Goal: Task Accomplishment & Management: Manage account settings

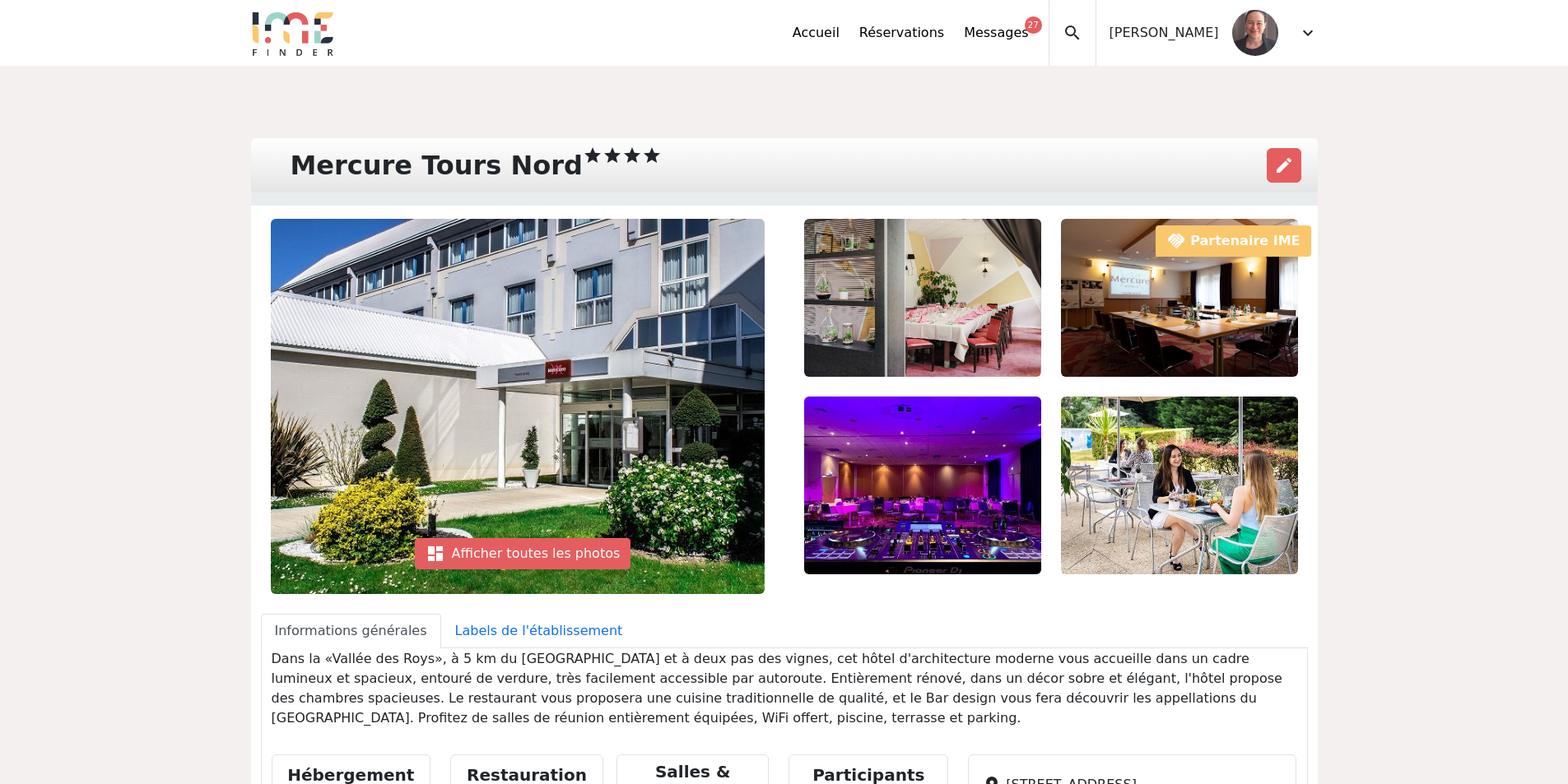
scroll to position [106, 0]
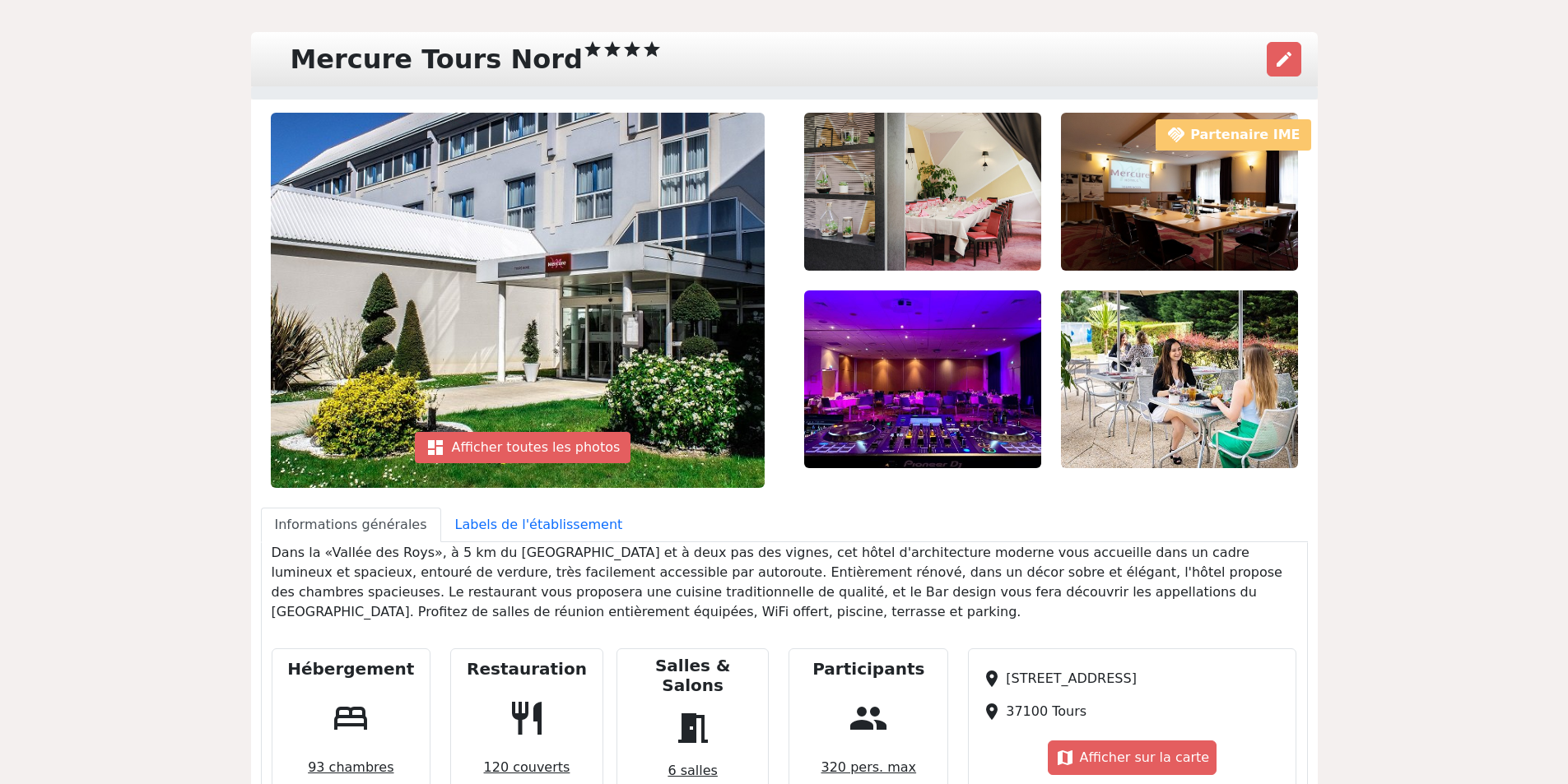
click at [489, 58] on div "Mercure Tours Nord star star star star" at bounding box center [476, 58] width 391 height 41
click at [102, 31] on div "Mercure Tours Nord star star star star edit handshake Partenaire IME dashboard …" at bounding box center [784, 613] width 1568 height 1307
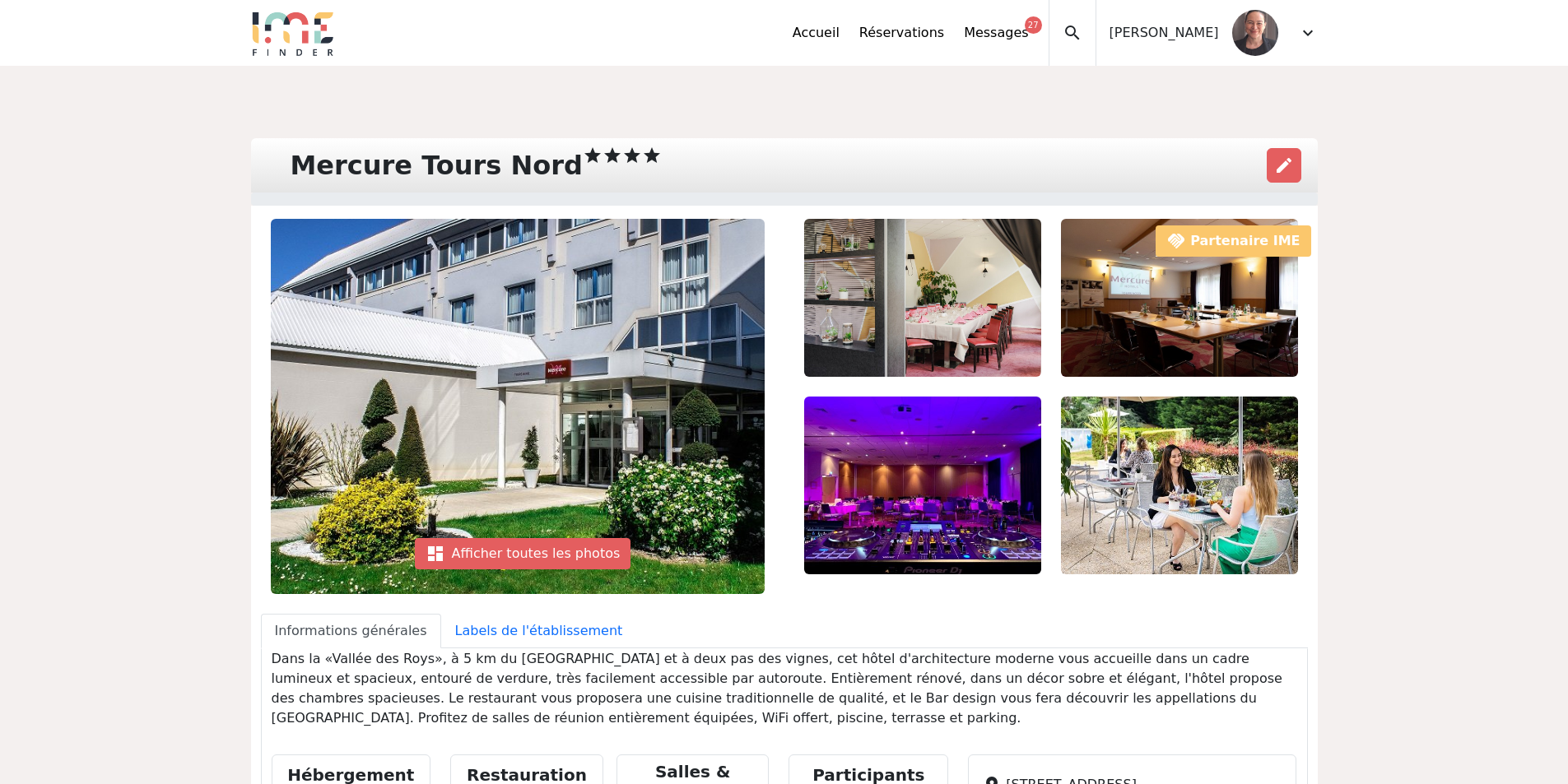
click at [283, 37] on img at bounding box center [293, 33] width 84 height 46
click at [1156, 38] on span "[PERSON_NAME]" at bounding box center [1163, 33] width 109 height 20
click at [1309, 33] on span "expand_more" at bounding box center [1308, 33] width 20 height 20
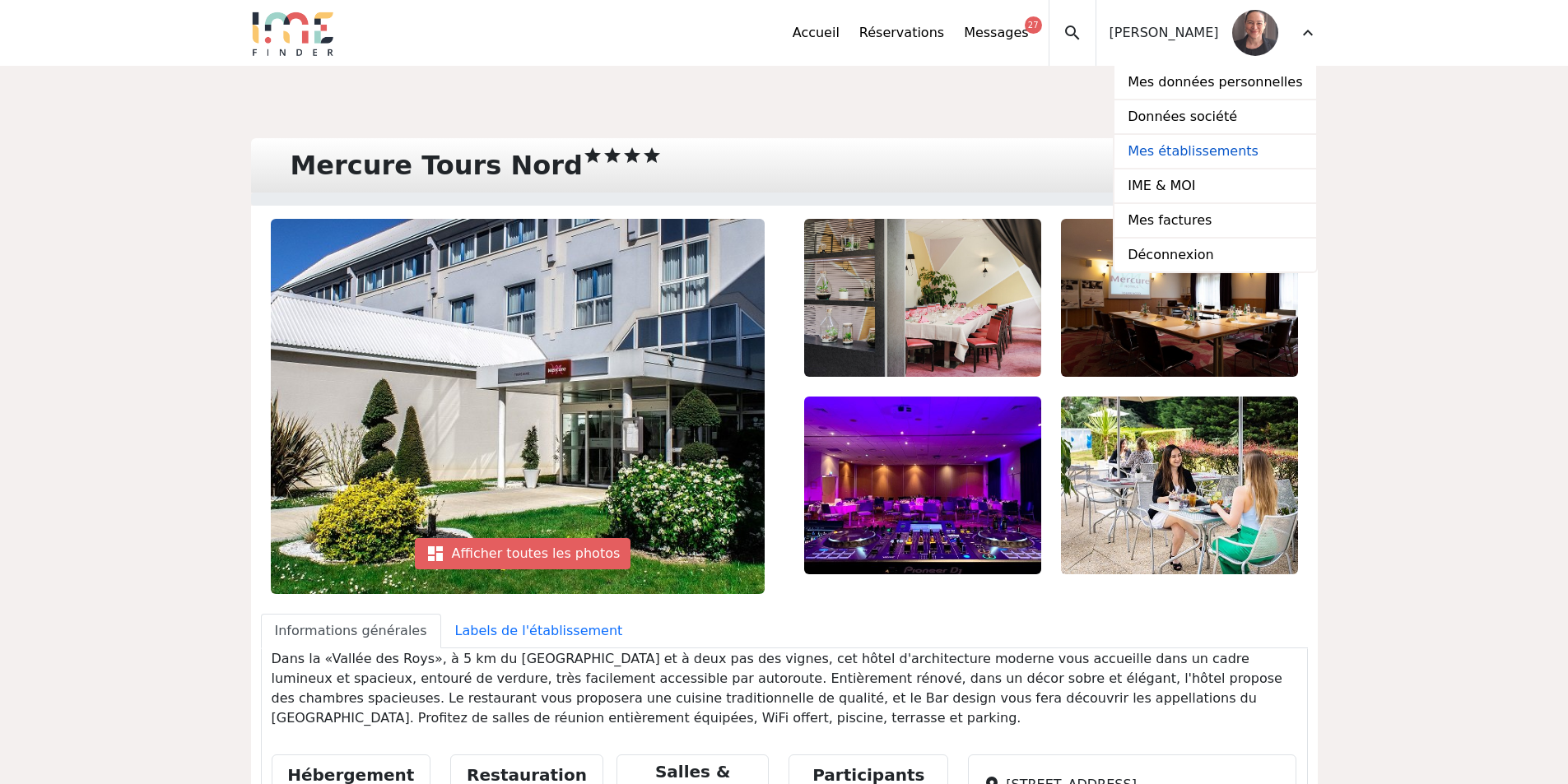
click at [1221, 145] on link "Mes établissements" at bounding box center [1214, 152] width 201 height 34
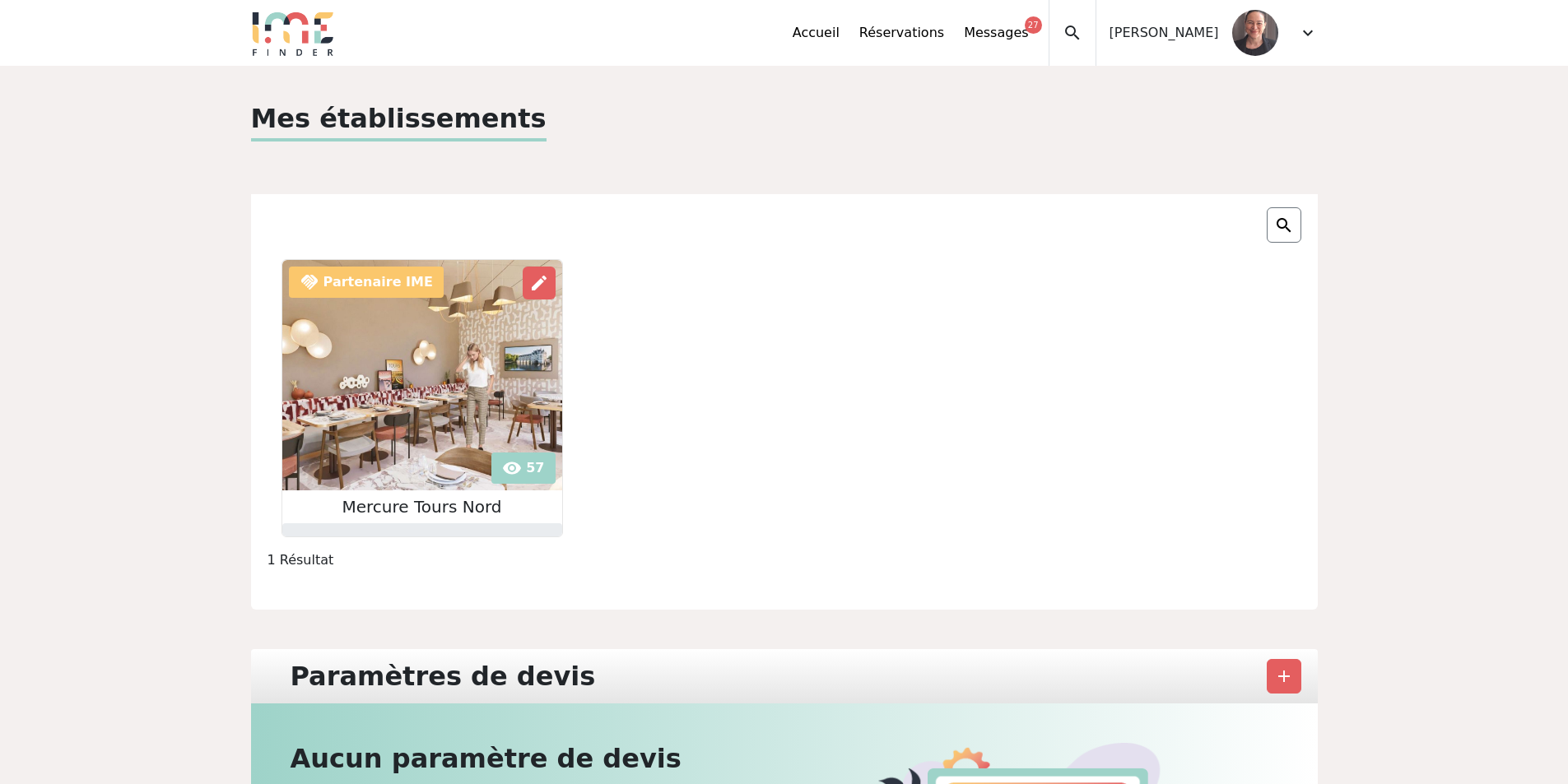
click at [418, 406] on img at bounding box center [422, 375] width 280 height 230
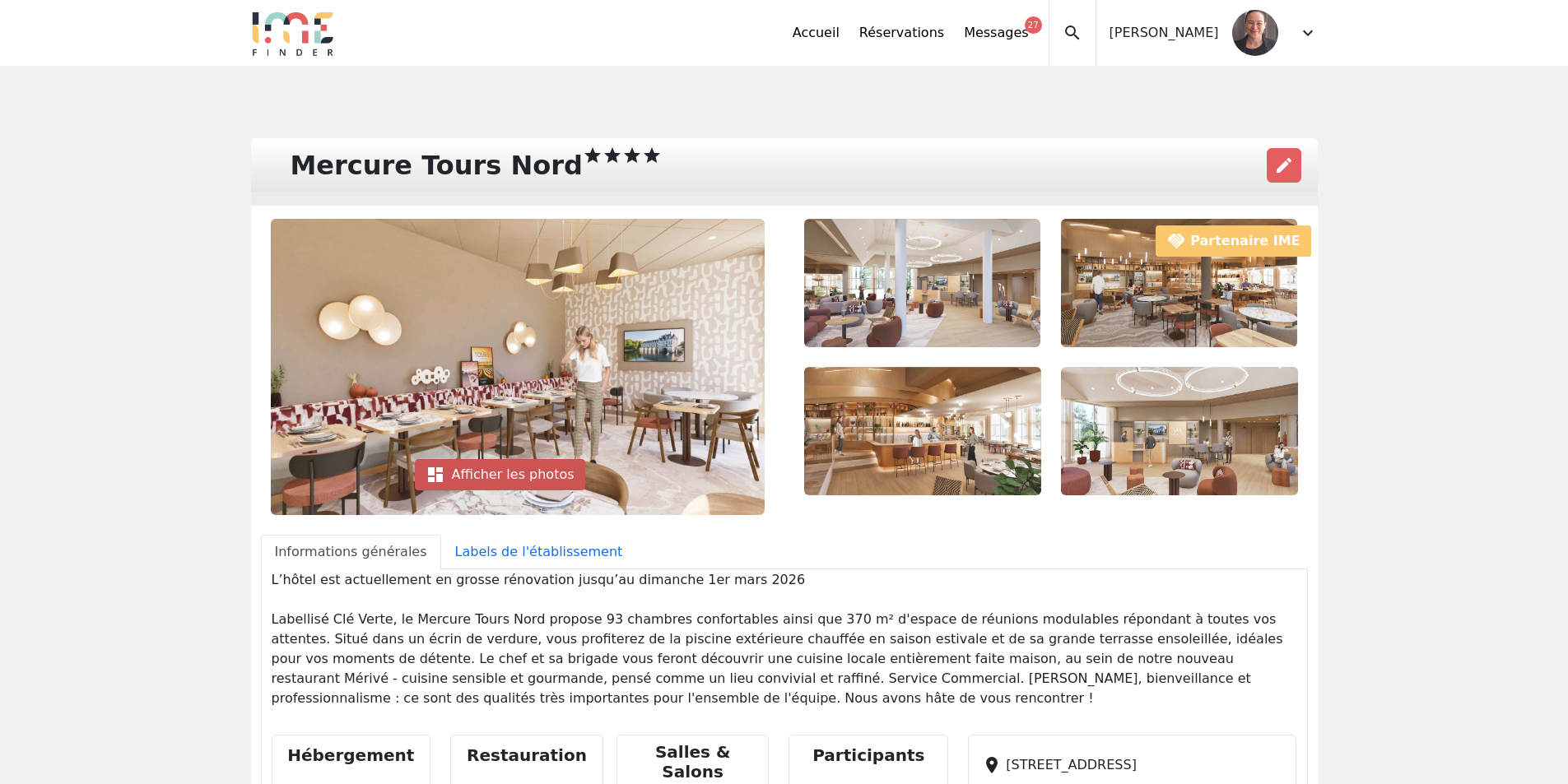
click at [498, 467] on div "dashboard Afficher les photos" at bounding box center [500, 475] width 170 height 31
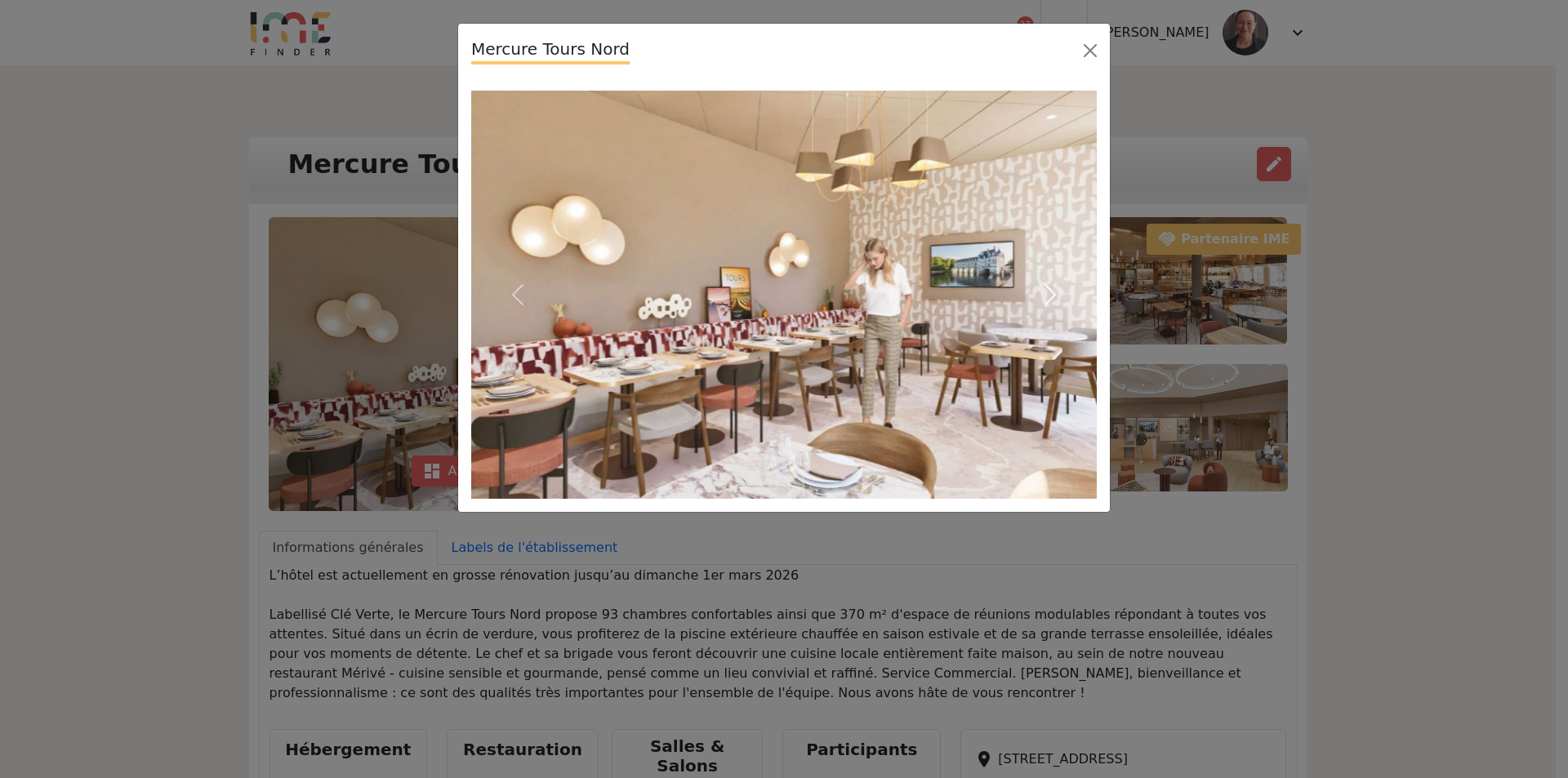
click at [1047, 293] on span "button" at bounding box center [1050, 295] width 26 height 26
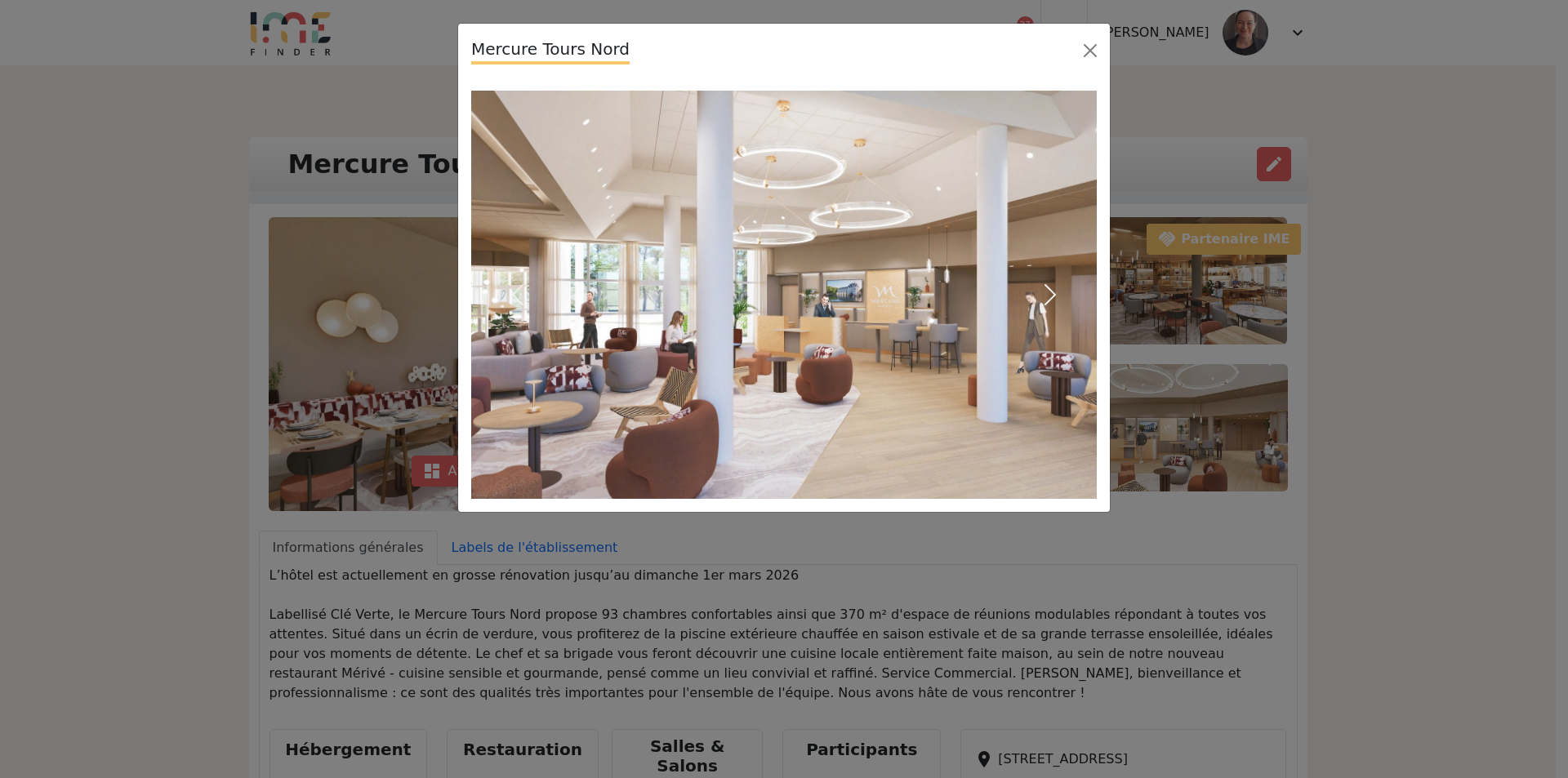
click at [1047, 293] on span "button" at bounding box center [1050, 295] width 26 height 26
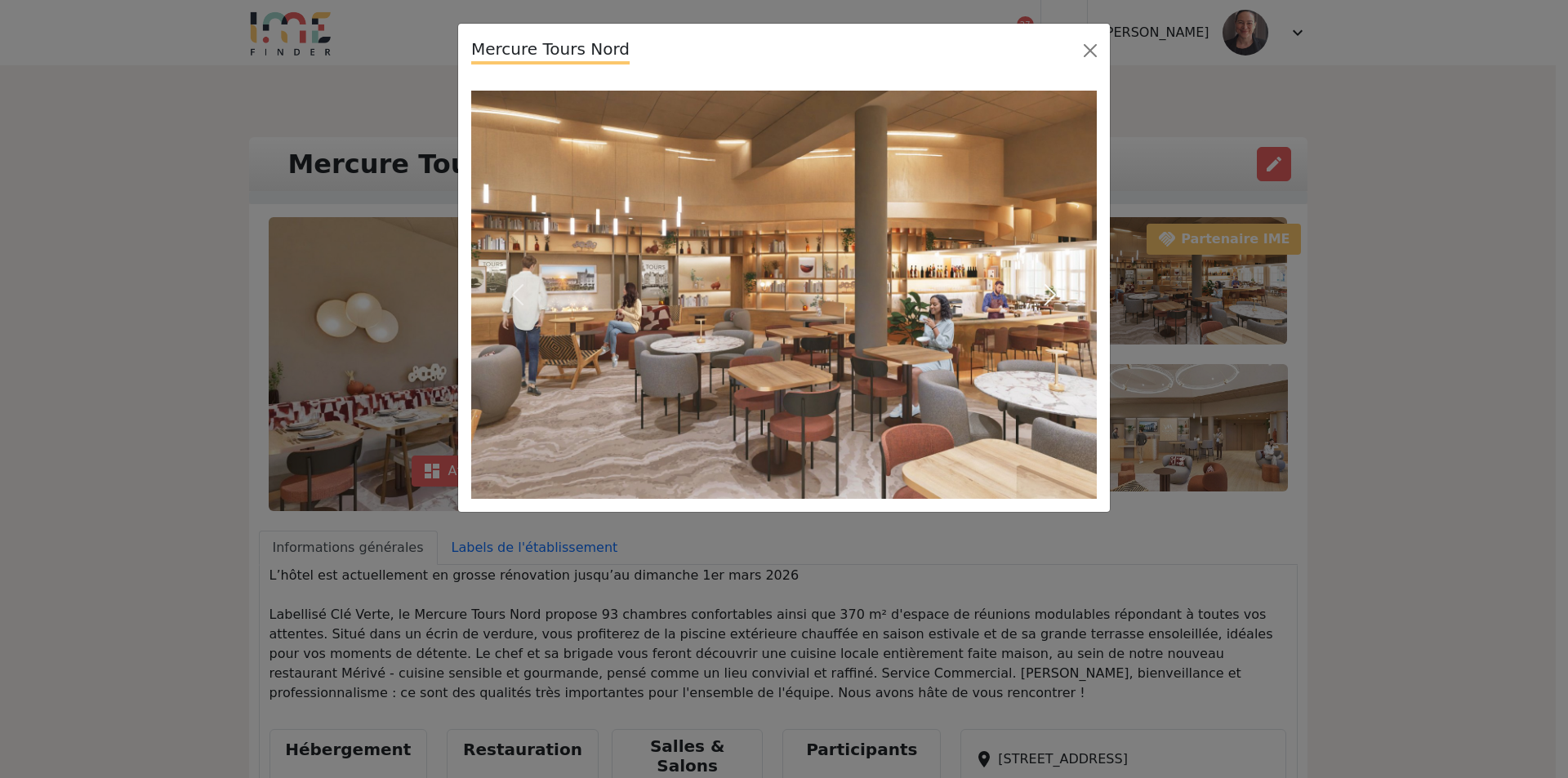
click at [1048, 291] on span "button" at bounding box center [1050, 295] width 26 height 26
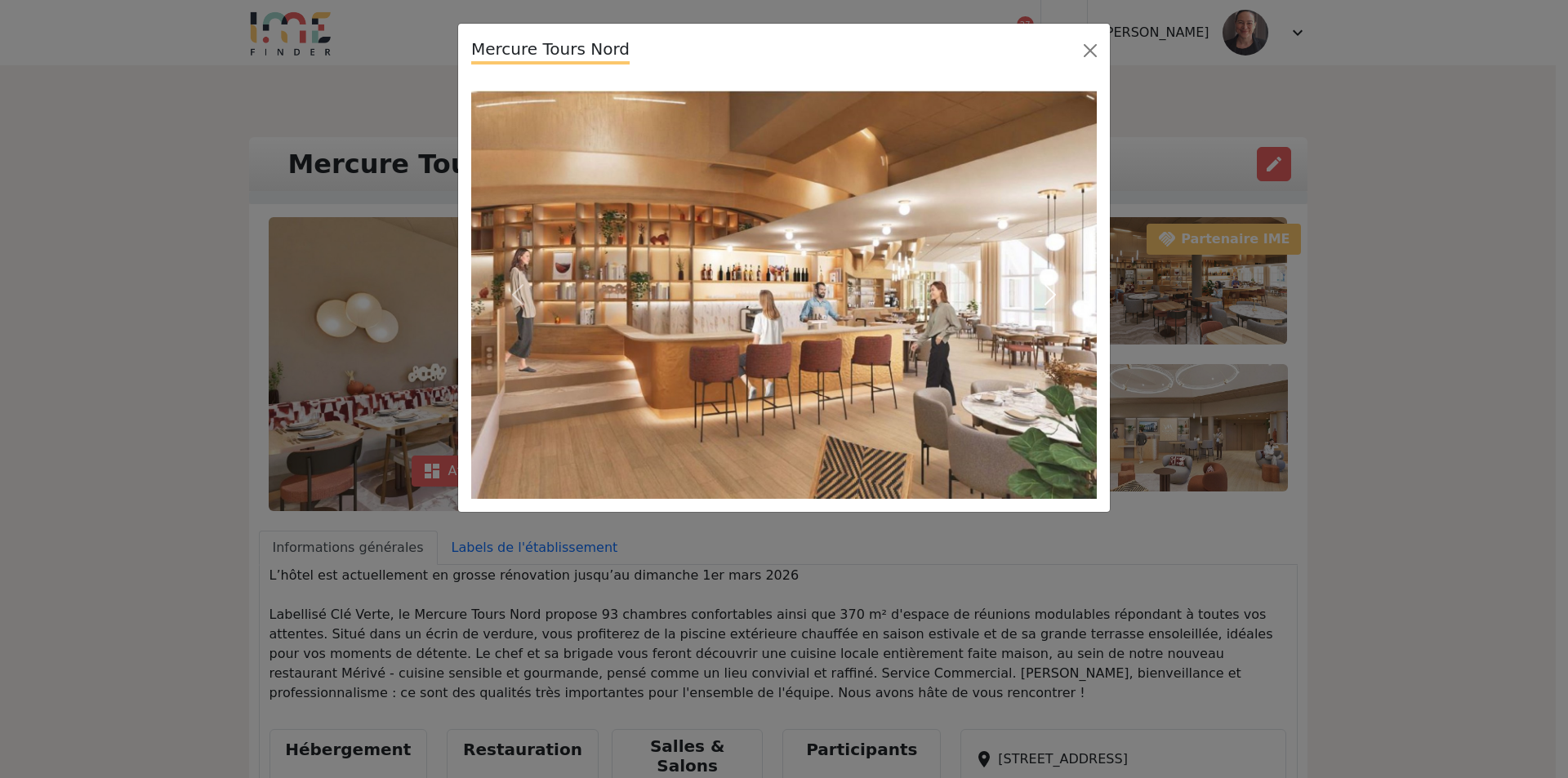
click at [1048, 291] on span "button" at bounding box center [1050, 295] width 26 height 26
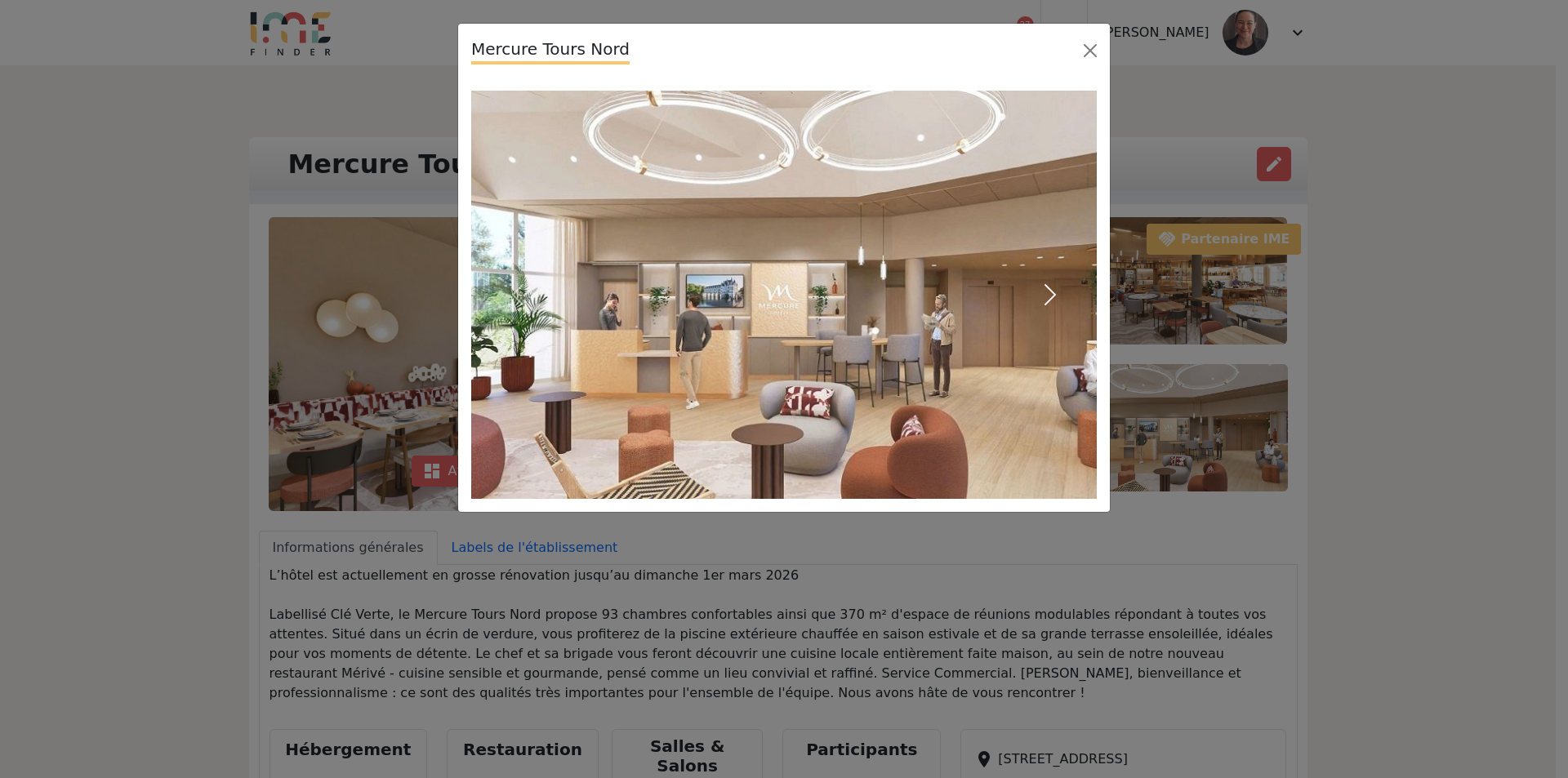
click at [1048, 291] on span "button" at bounding box center [1050, 295] width 26 height 26
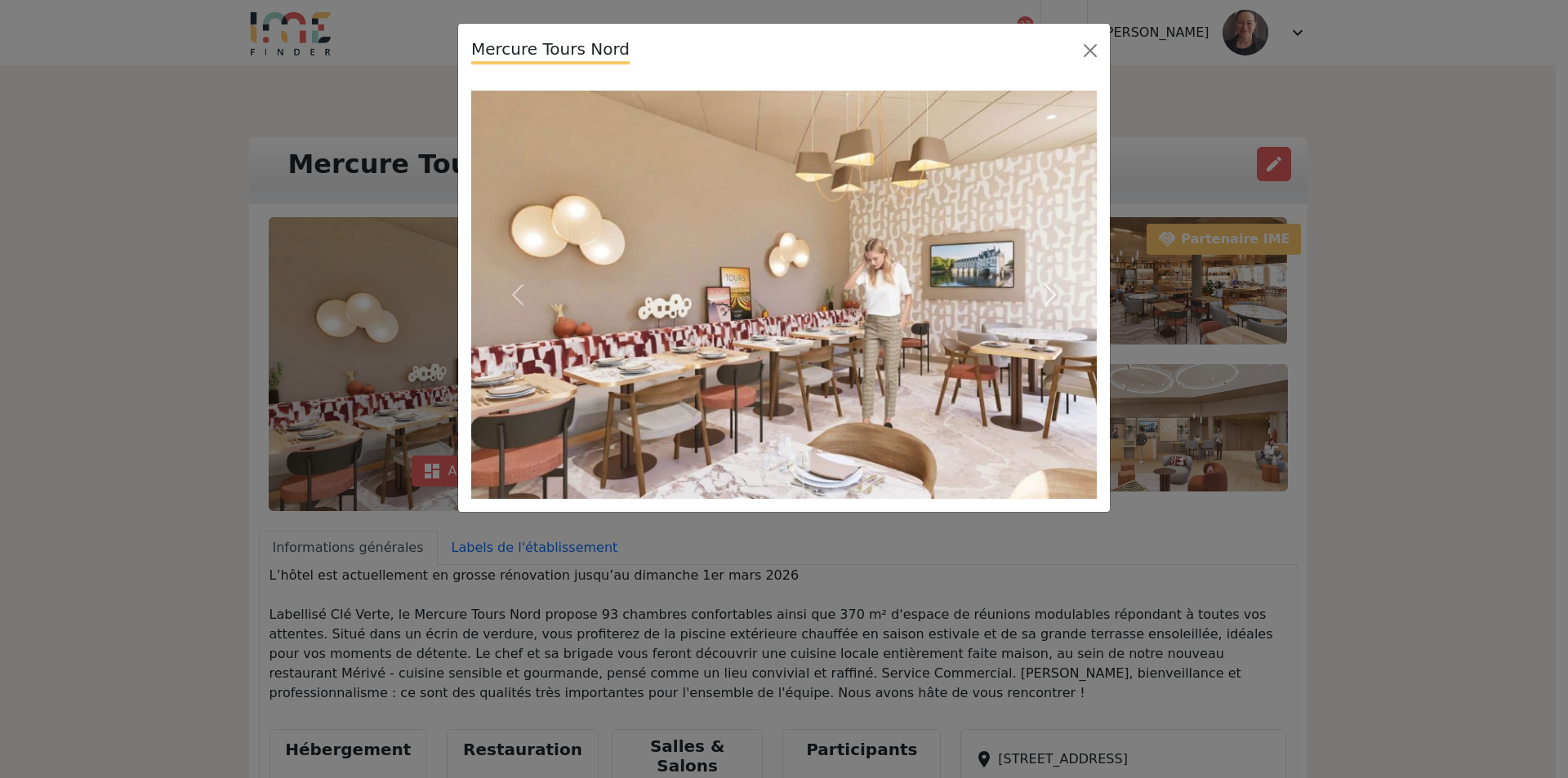
click at [1048, 291] on span "button" at bounding box center [1050, 295] width 26 height 26
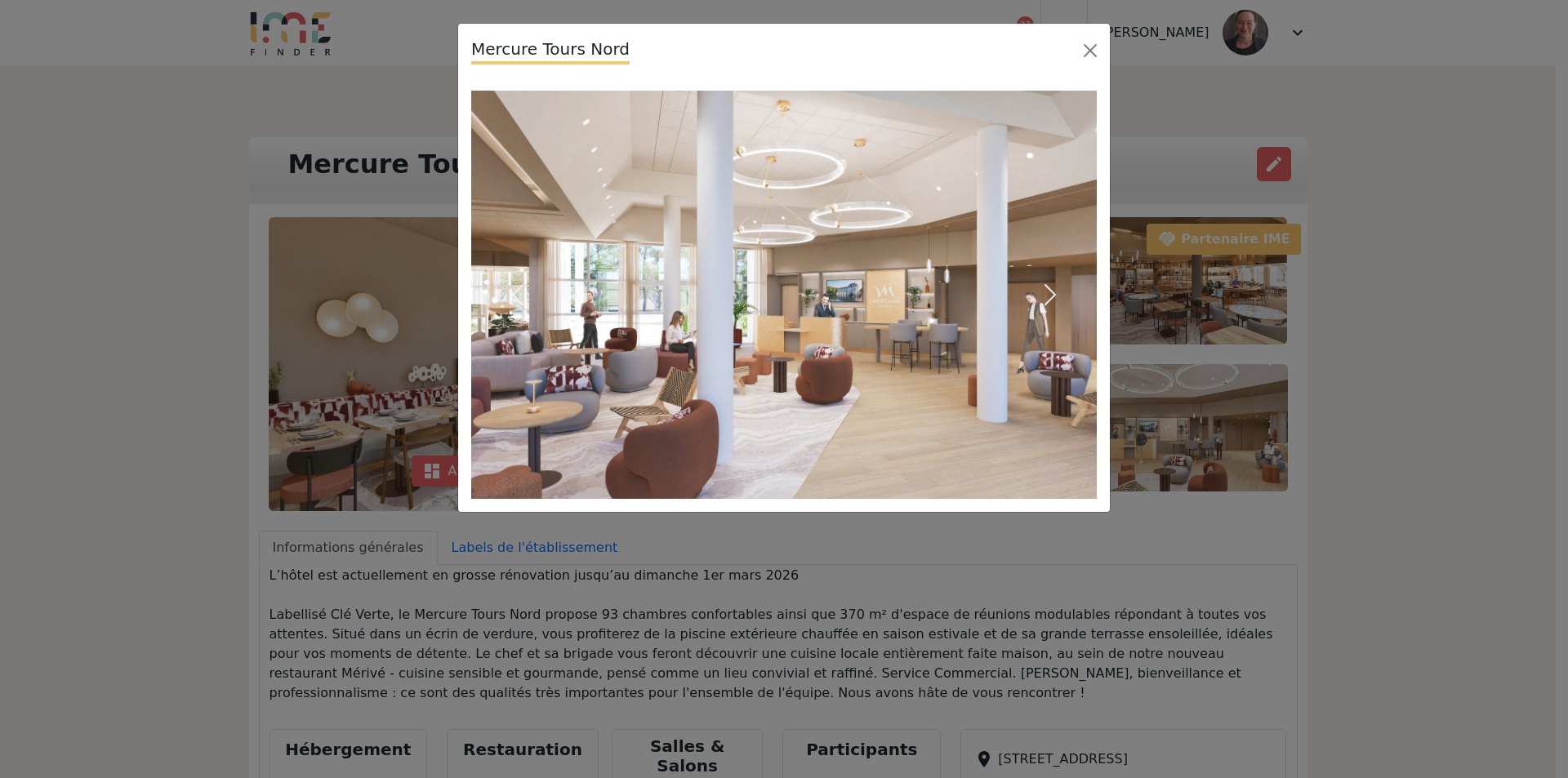
click at [1048, 291] on span "button" at bounding box center [1050, 295] width 26 height 26
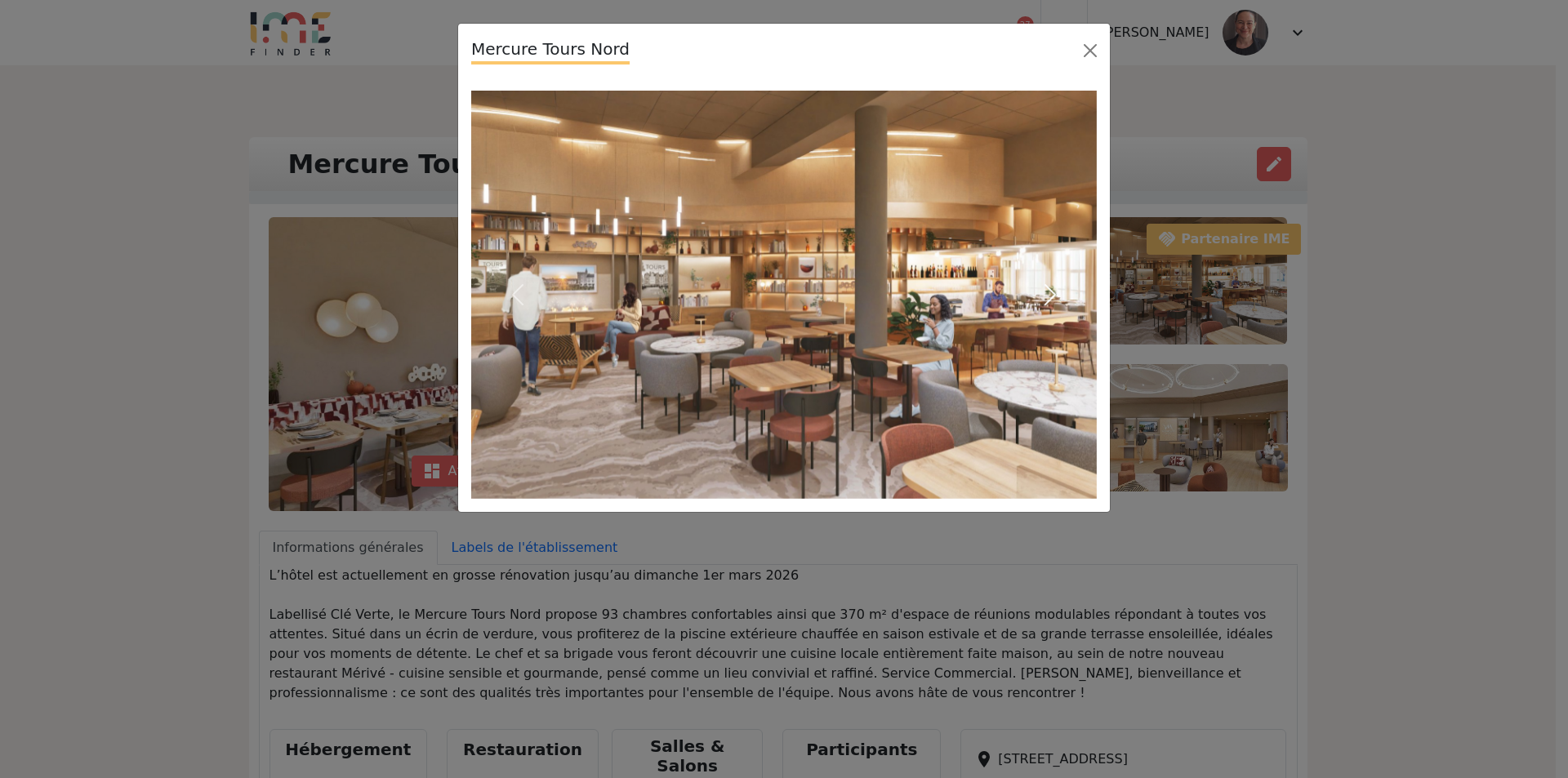
click at [1058, 296] on span "button" at bounding box center [1050, 295] width 26 height 26
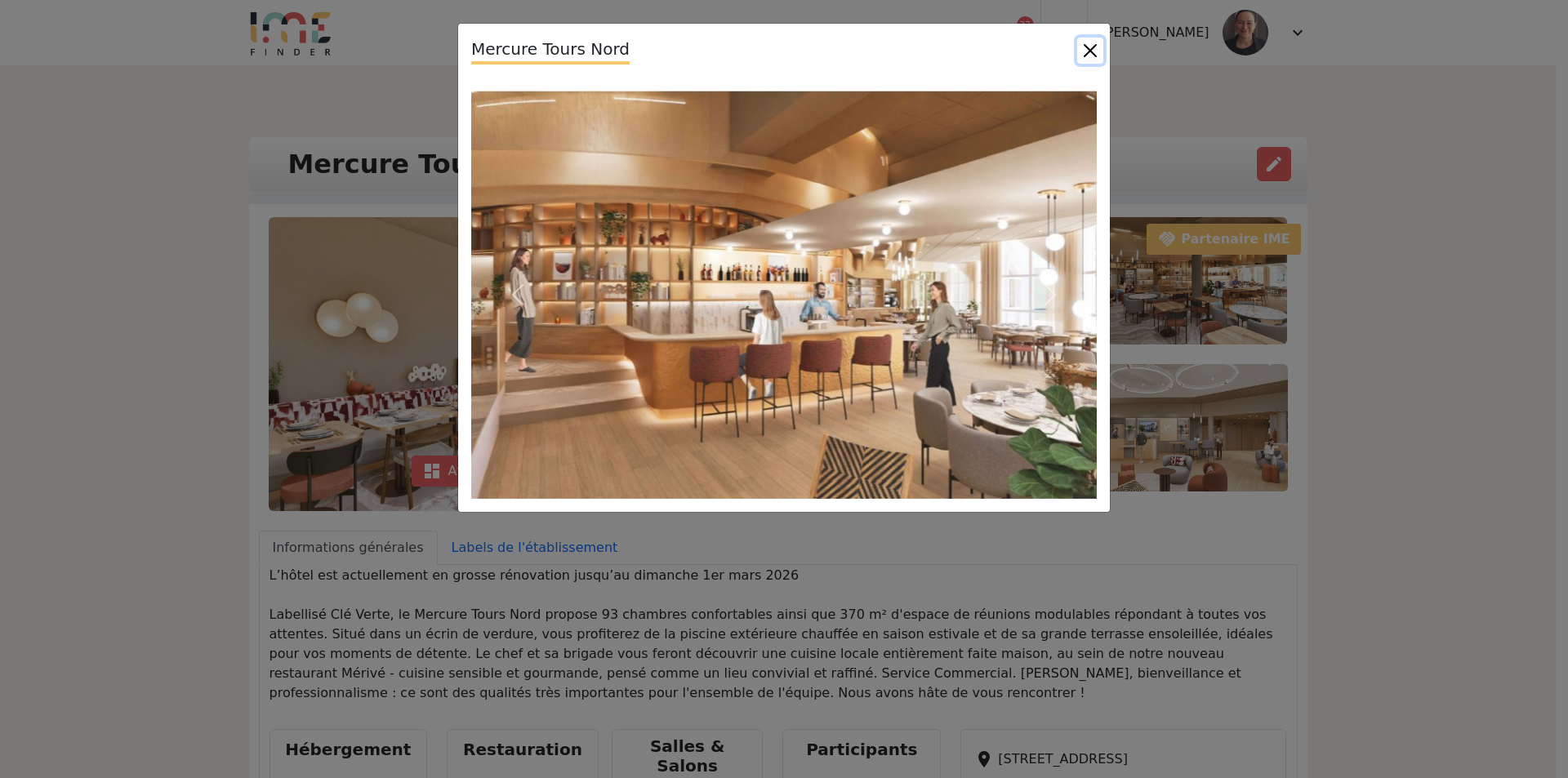
click at [1084, 45] on button "Close" at bounding box center [1091, 50] width 26 height 26
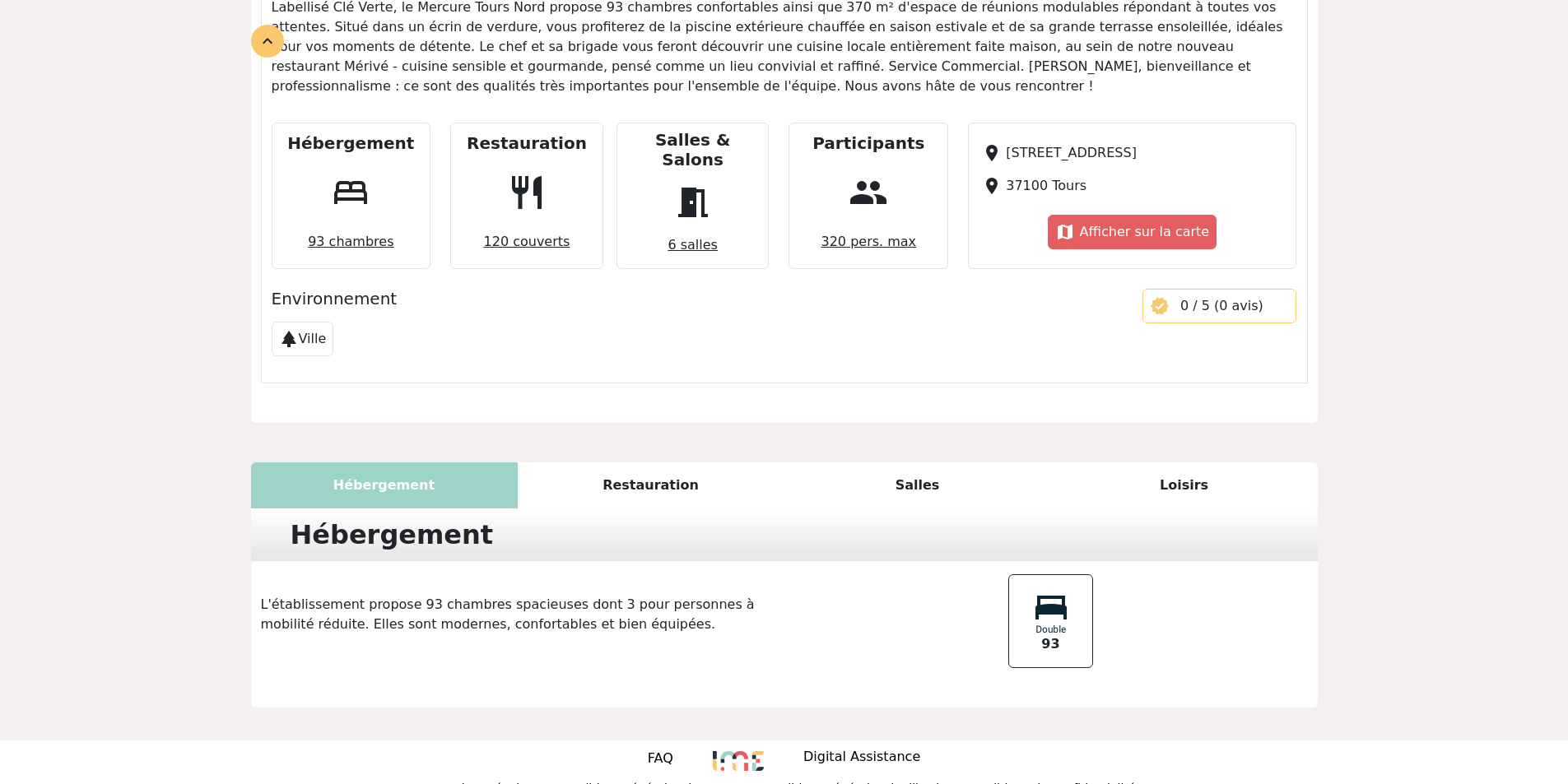
scroll to position [616, 0]
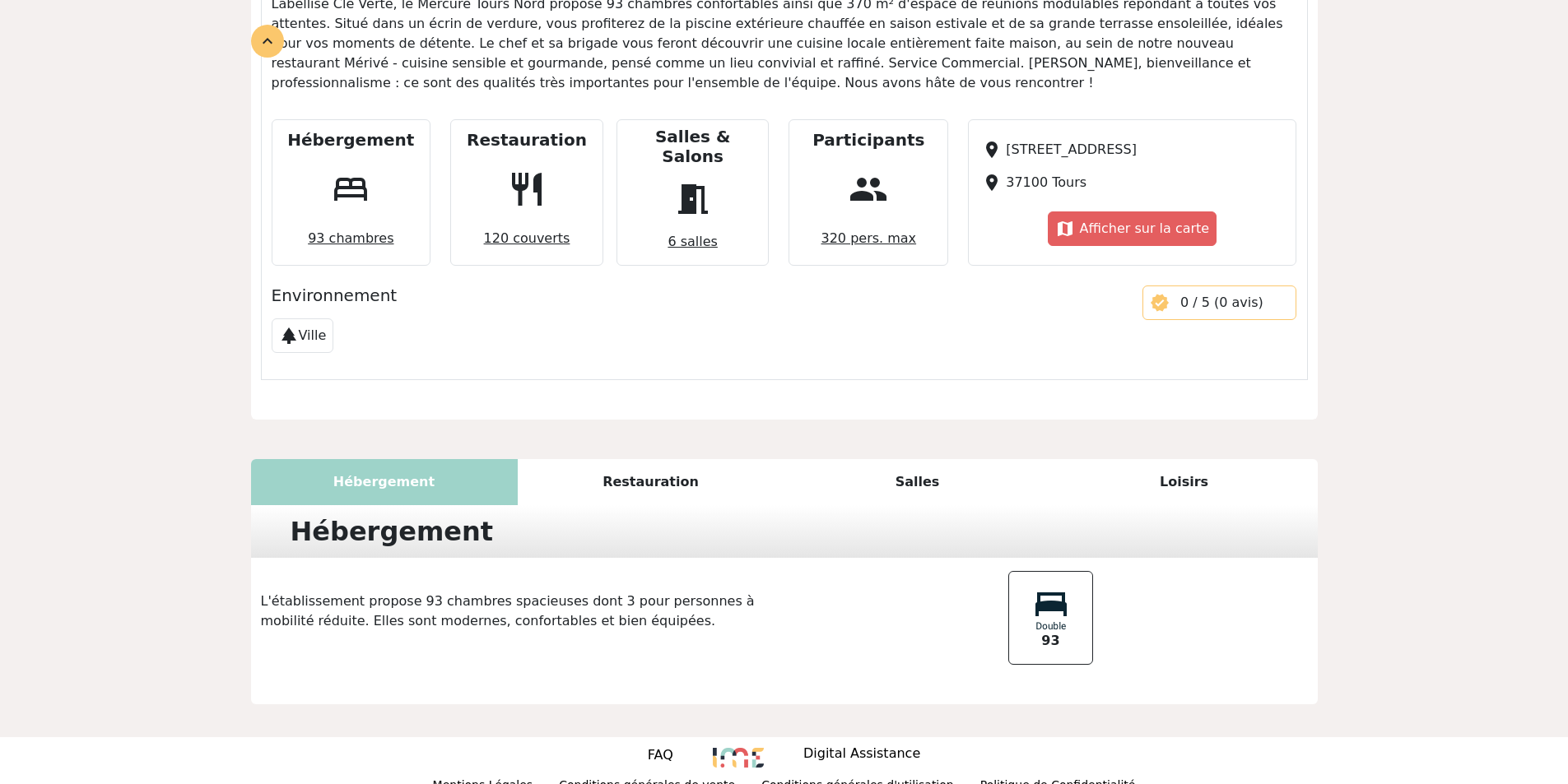
click at [655, 465] on div "Restauration" at bounding box center [651, 482] width 267 height 46
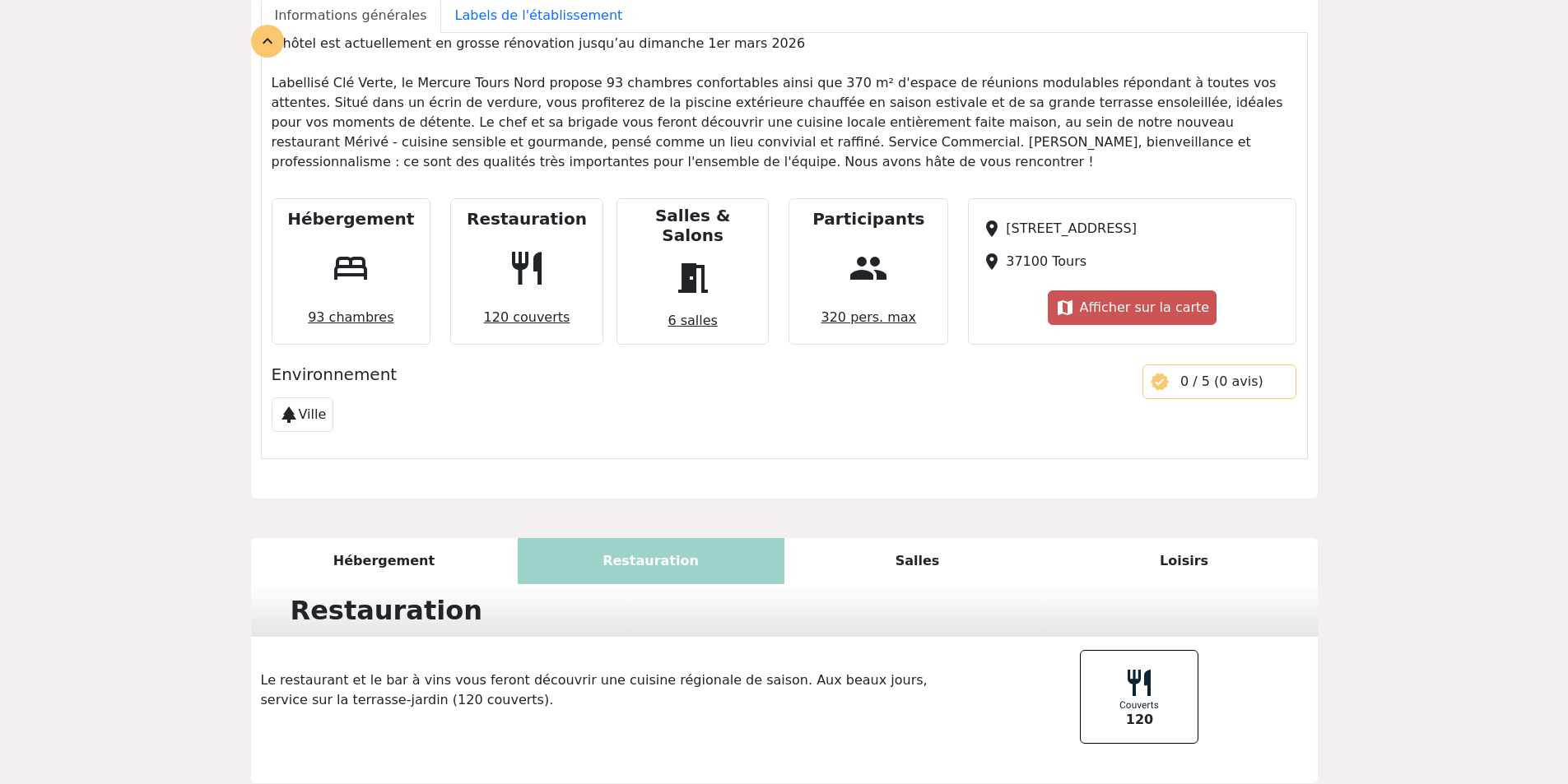
scroll to position [538, 0]
click at [333, 299] on span "93 chambres" at bounding box center [350, 315] width 98 height 33
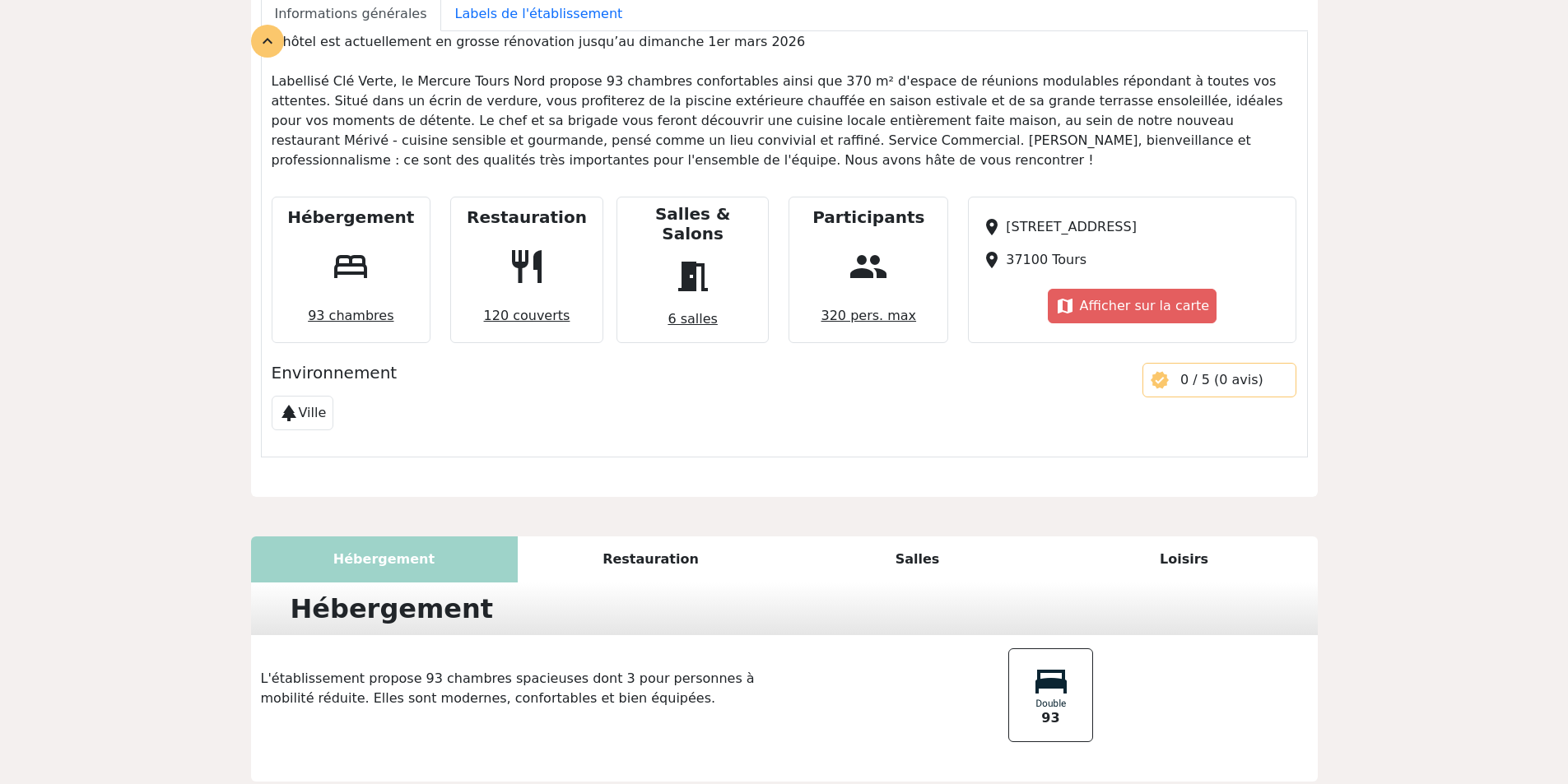
scroll to position [616, 0]
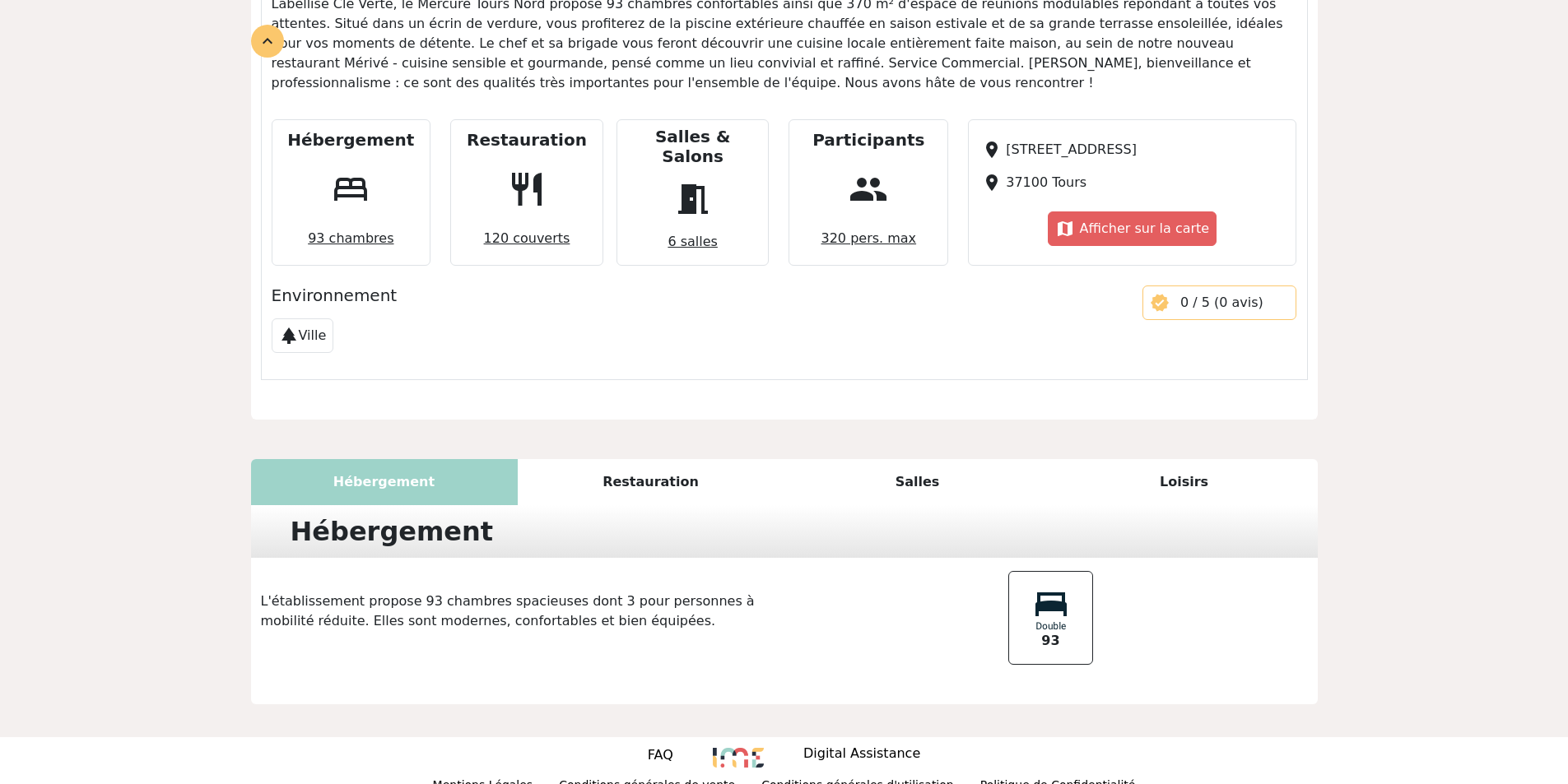
click at [661, 466] on div "Restauration" at bounding box center [651, 482] width 267 height 46
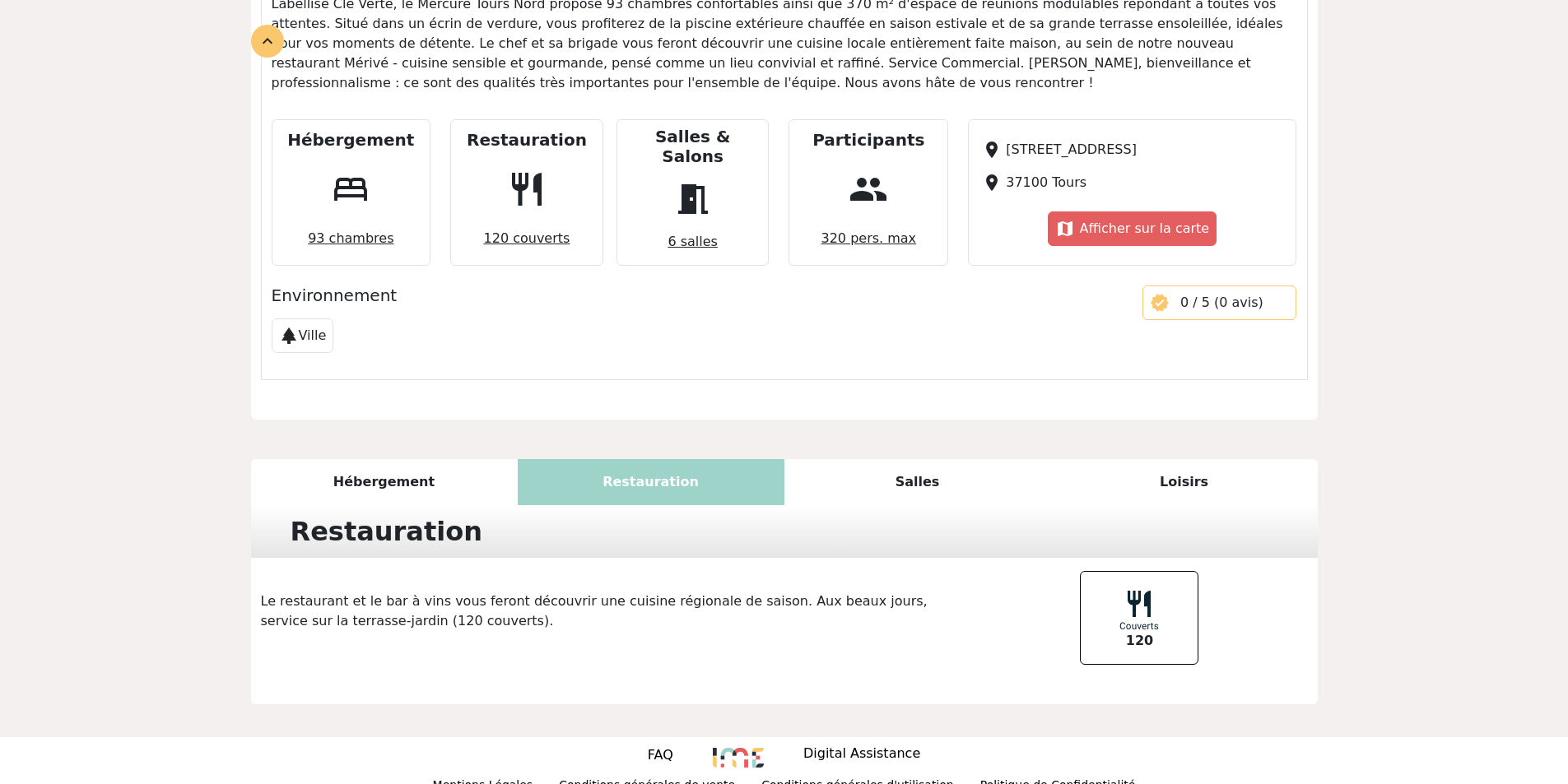
click at [706, 173] on span "meeting_room" at bounding box center [692, 199] width 53 height 53
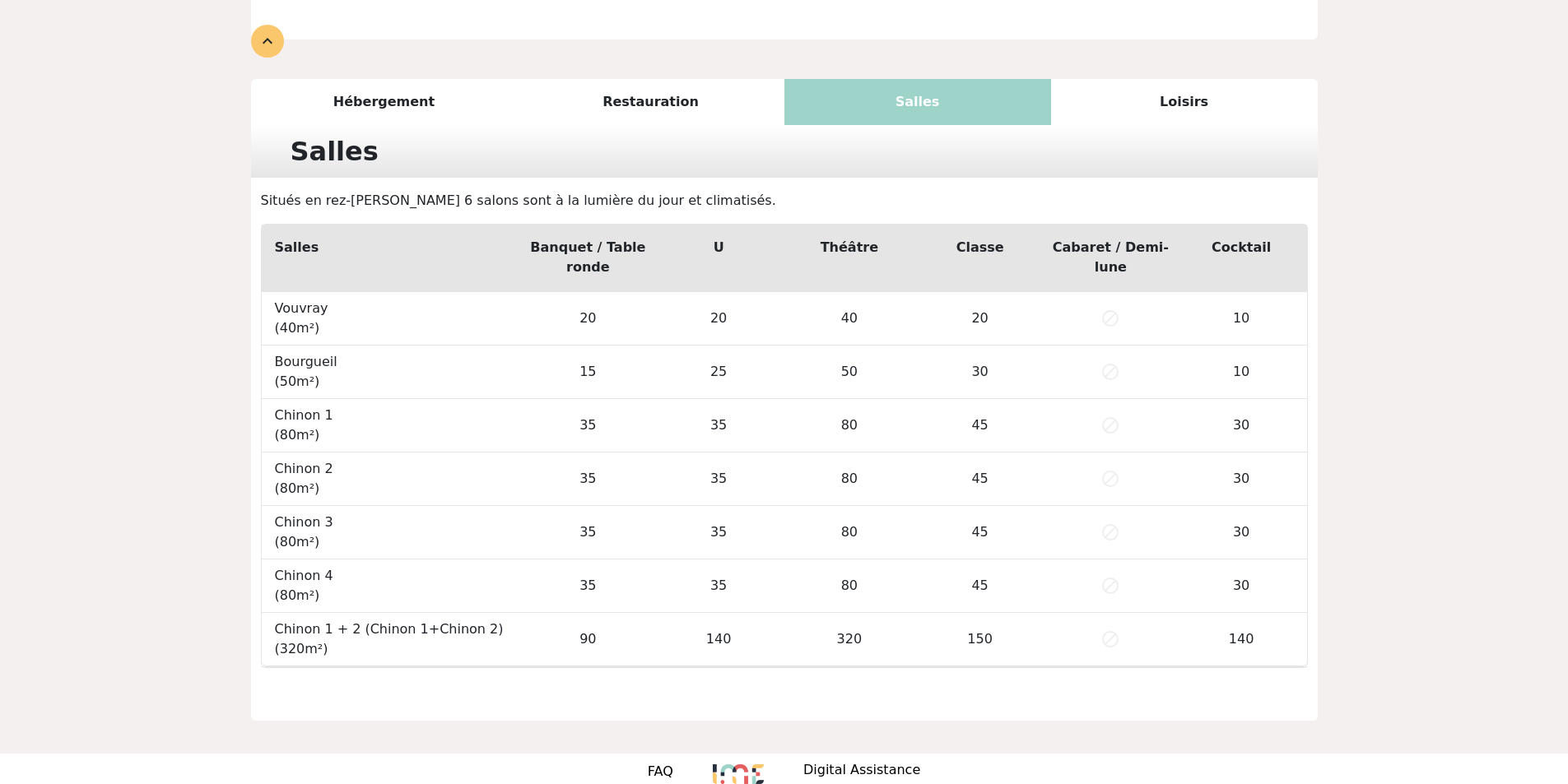
scroll to position [1013, 0]
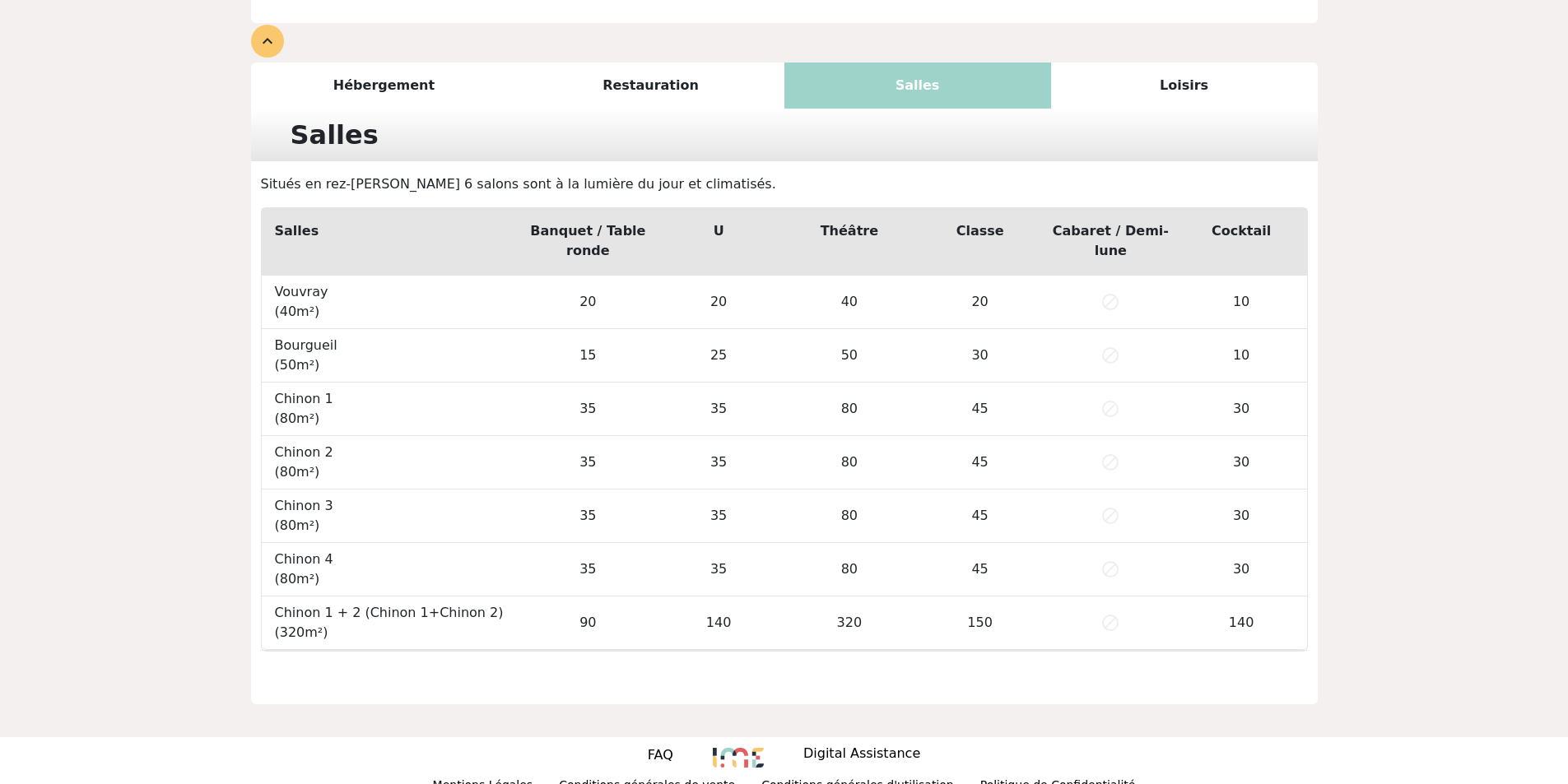
drag, startPoint x: 1193, startPoint y: 60, endPoint x: 1178, endPoint y: 60, distance: 15.0
click at [1193, 63] on div "Loisirs" at bounding box center [1184, 85] width 267 height 46
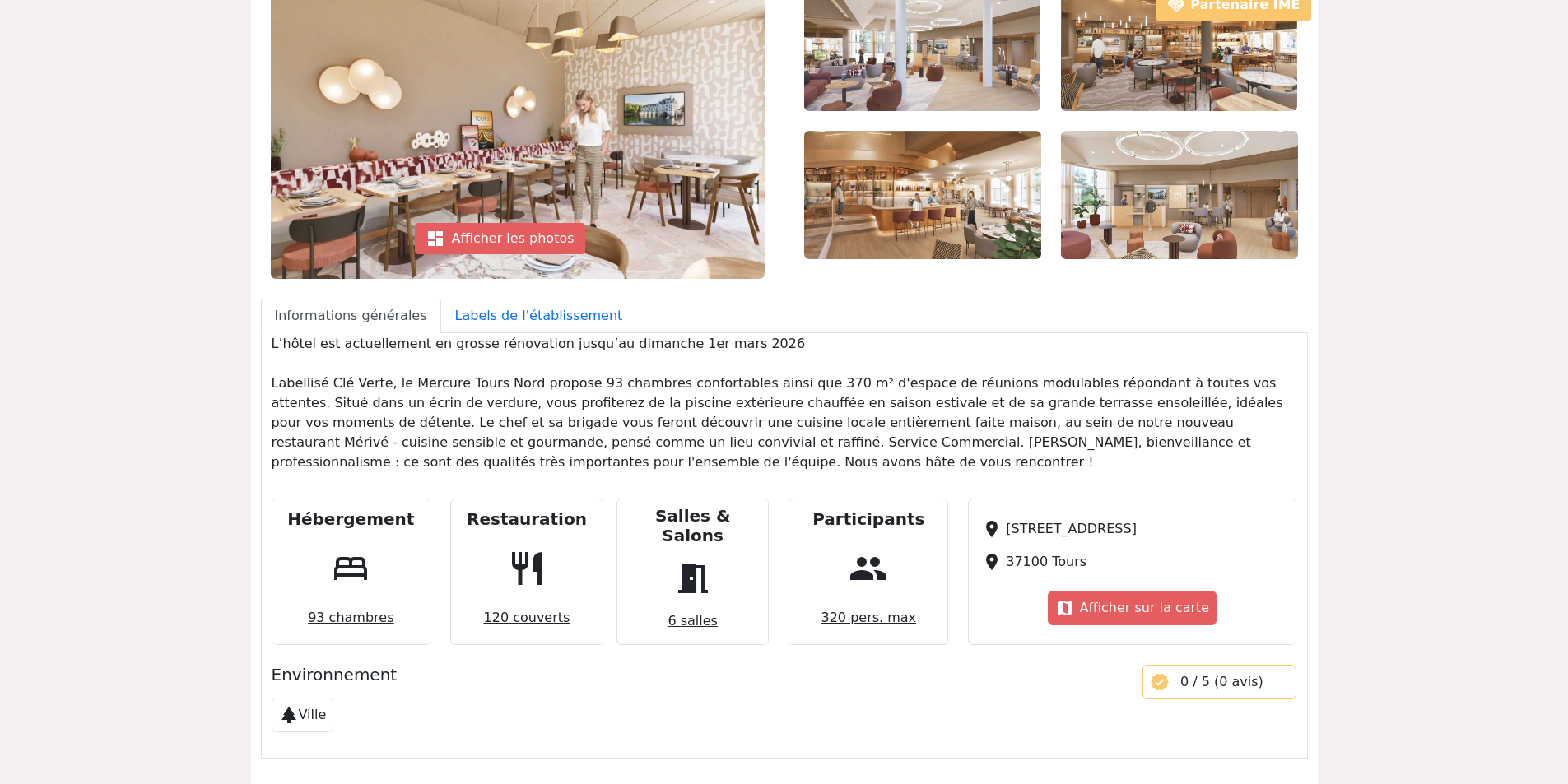
scroll to position [0, 0]
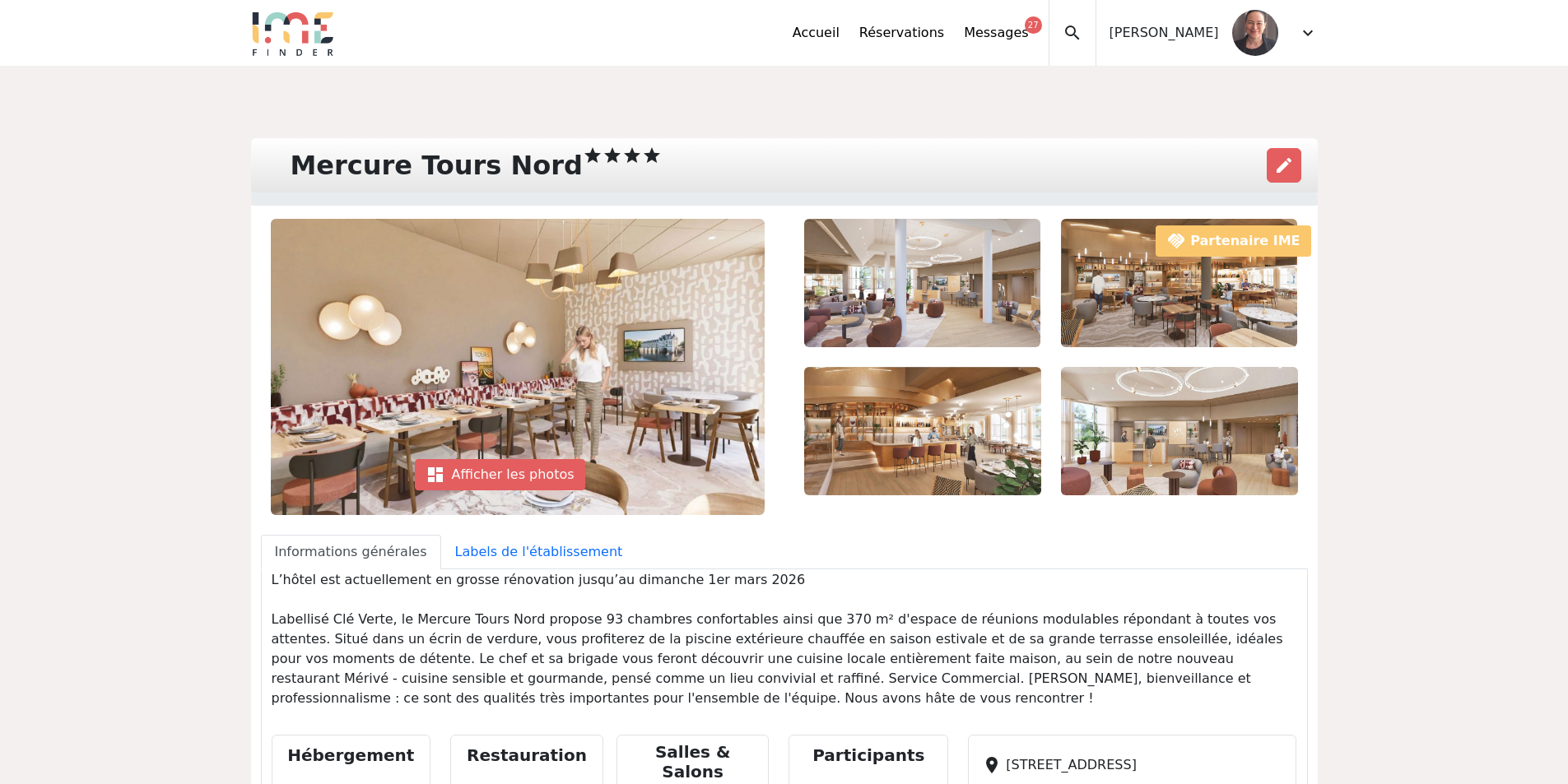
click at [306, 33] on img at bounding box center [293, 33] width 84 height 46
click at [1309, 34] on span "expand_more" at bounding box center [1308, 33] width 20 height 20
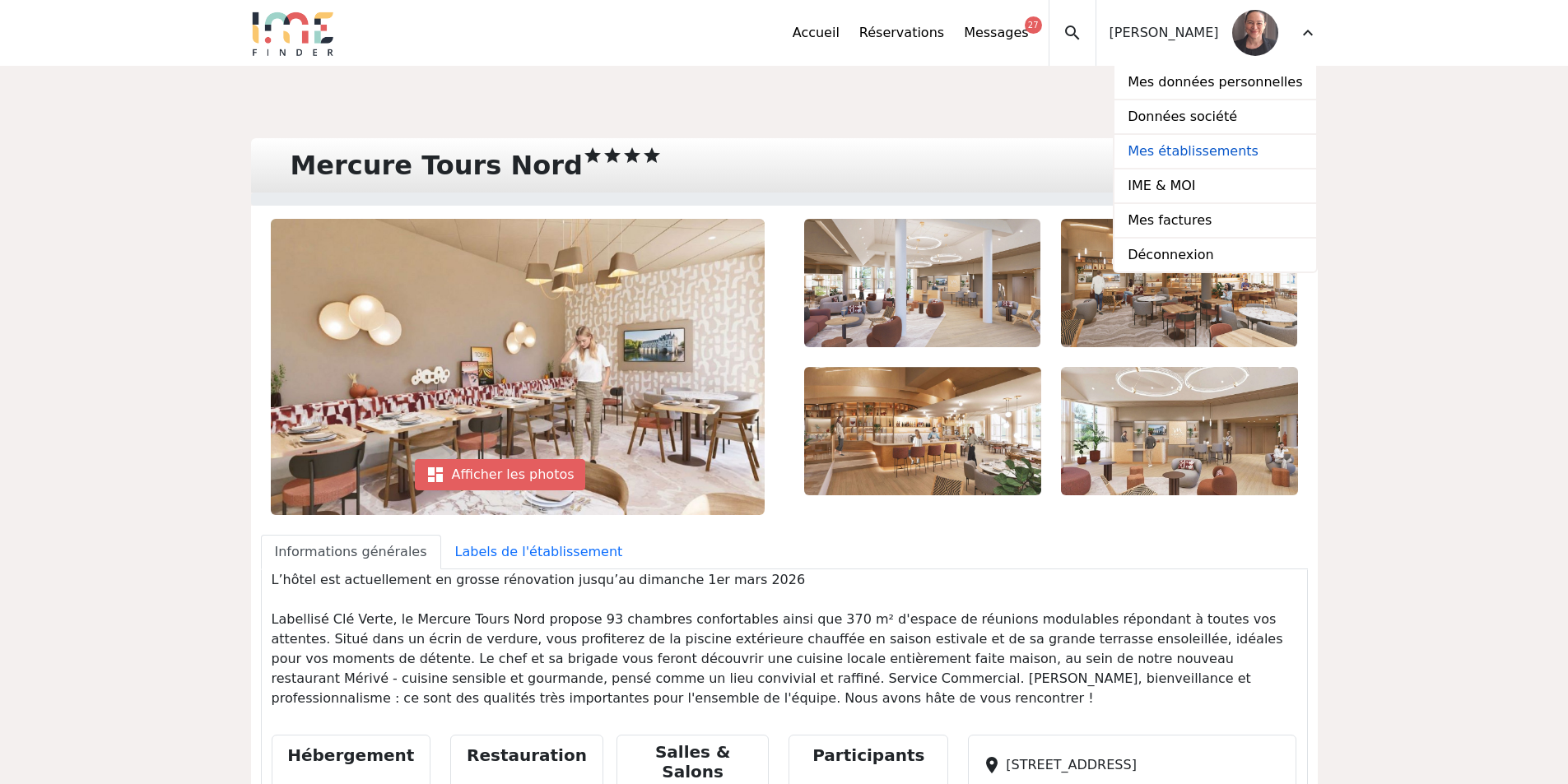
click at [1228, 159] on link "Mes établissements" at bounding box center [1214, 152] width 201 height 34
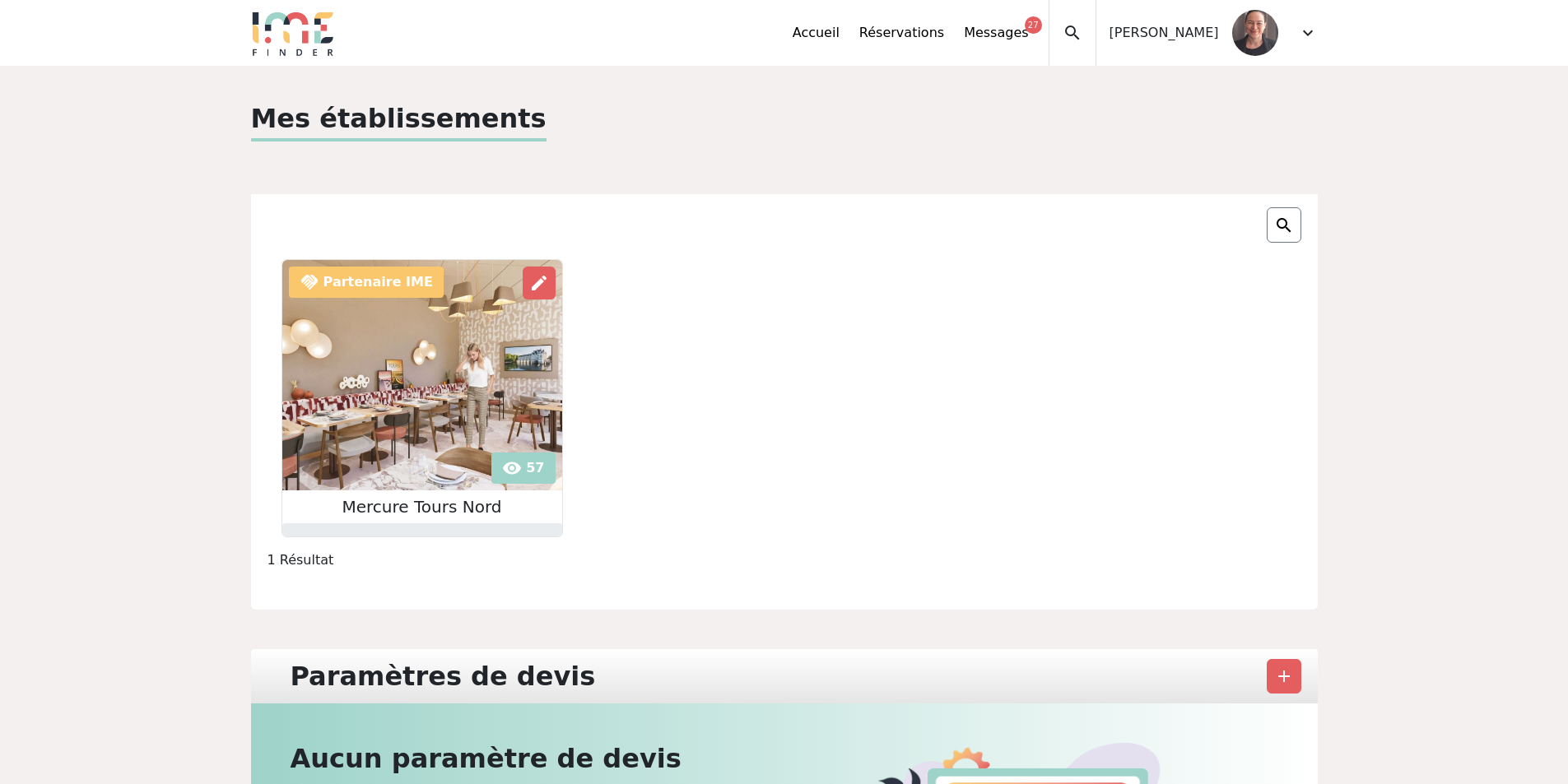
click at [435, 369] on img at bounding box center [422, 375] width 280 height 230
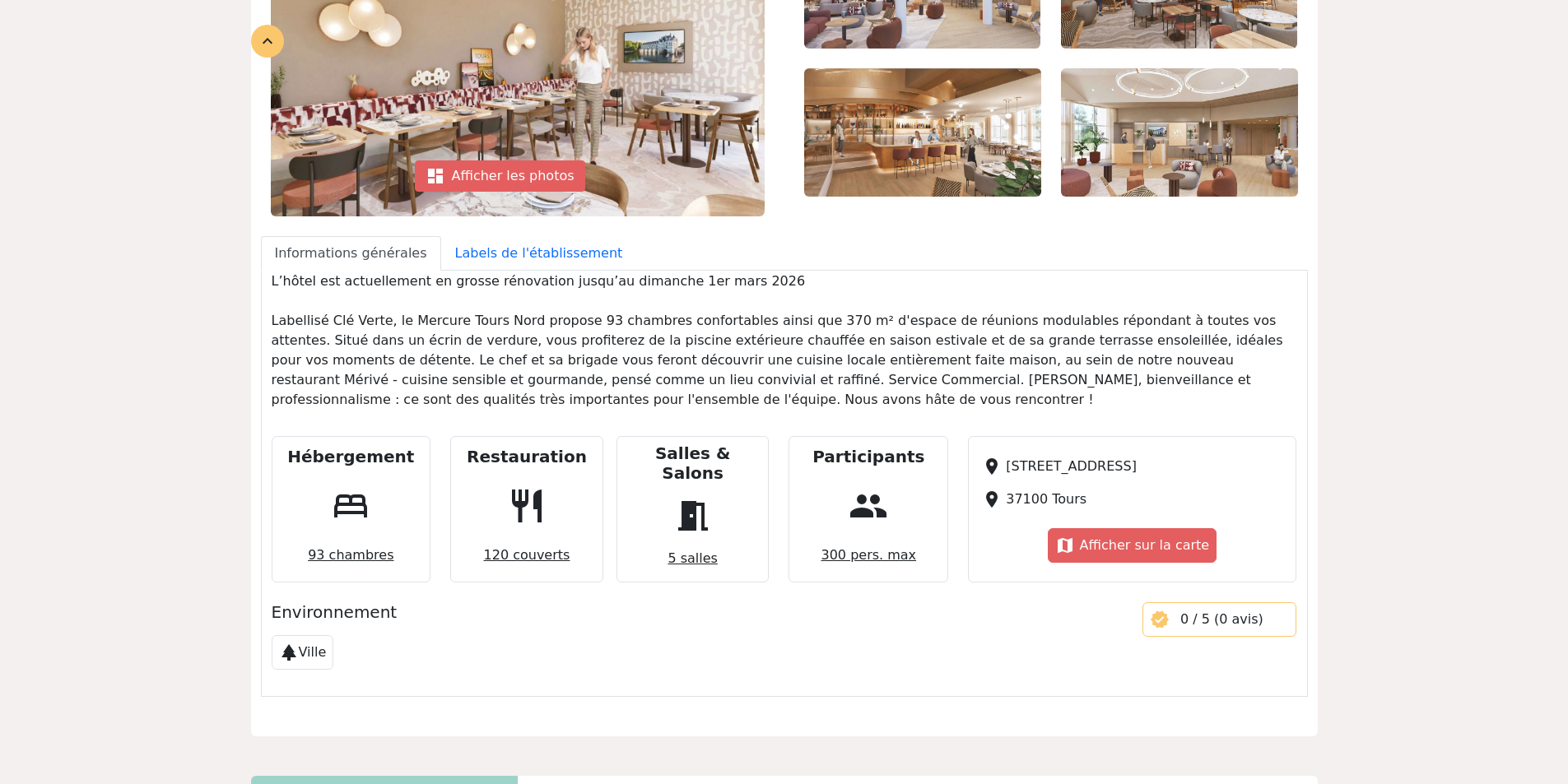
scroll to position [576, 0]
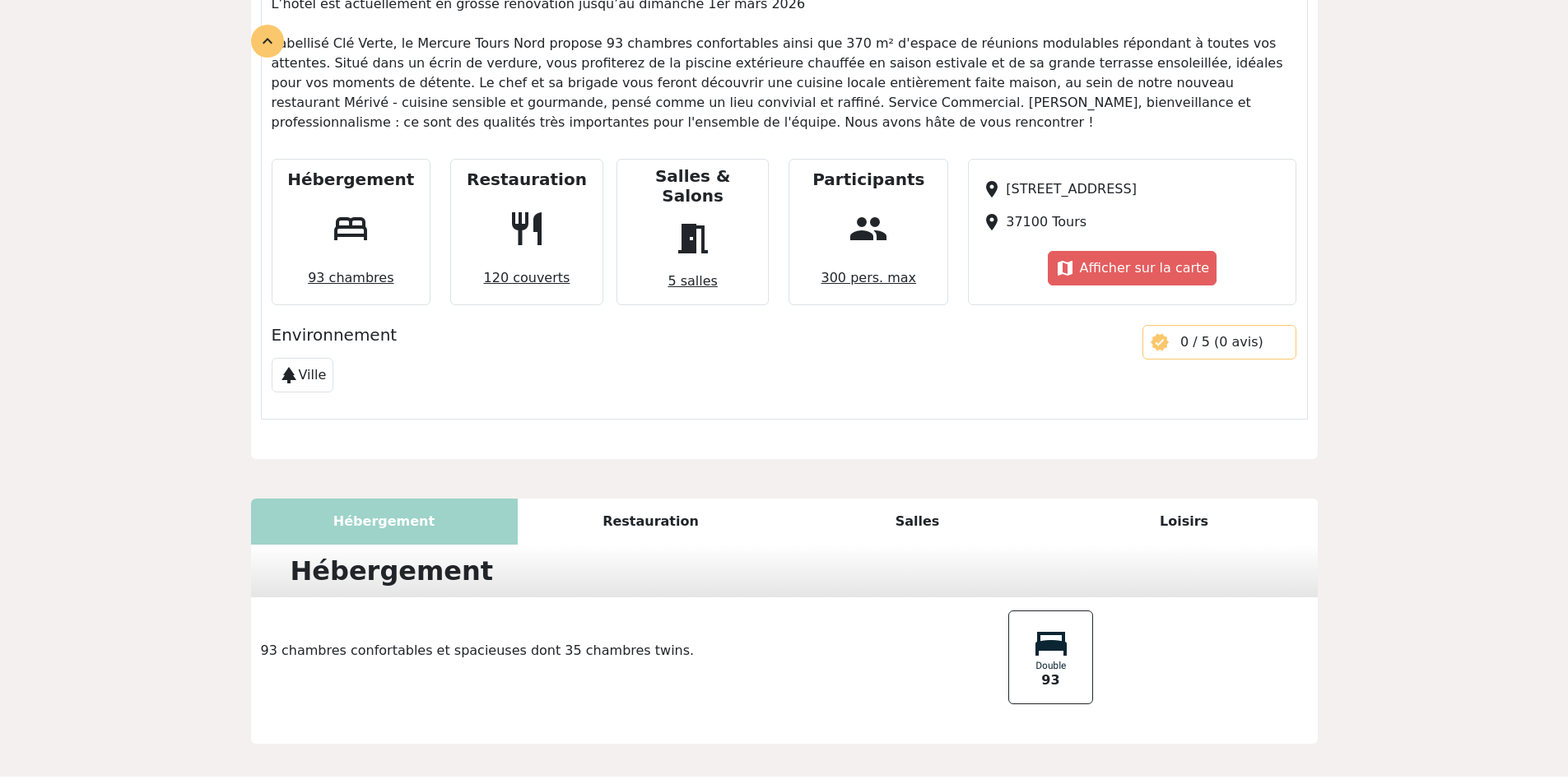
click at [356, 173] on h5 "Hébergement" at bounding box center [350, 179] width 127 height 20
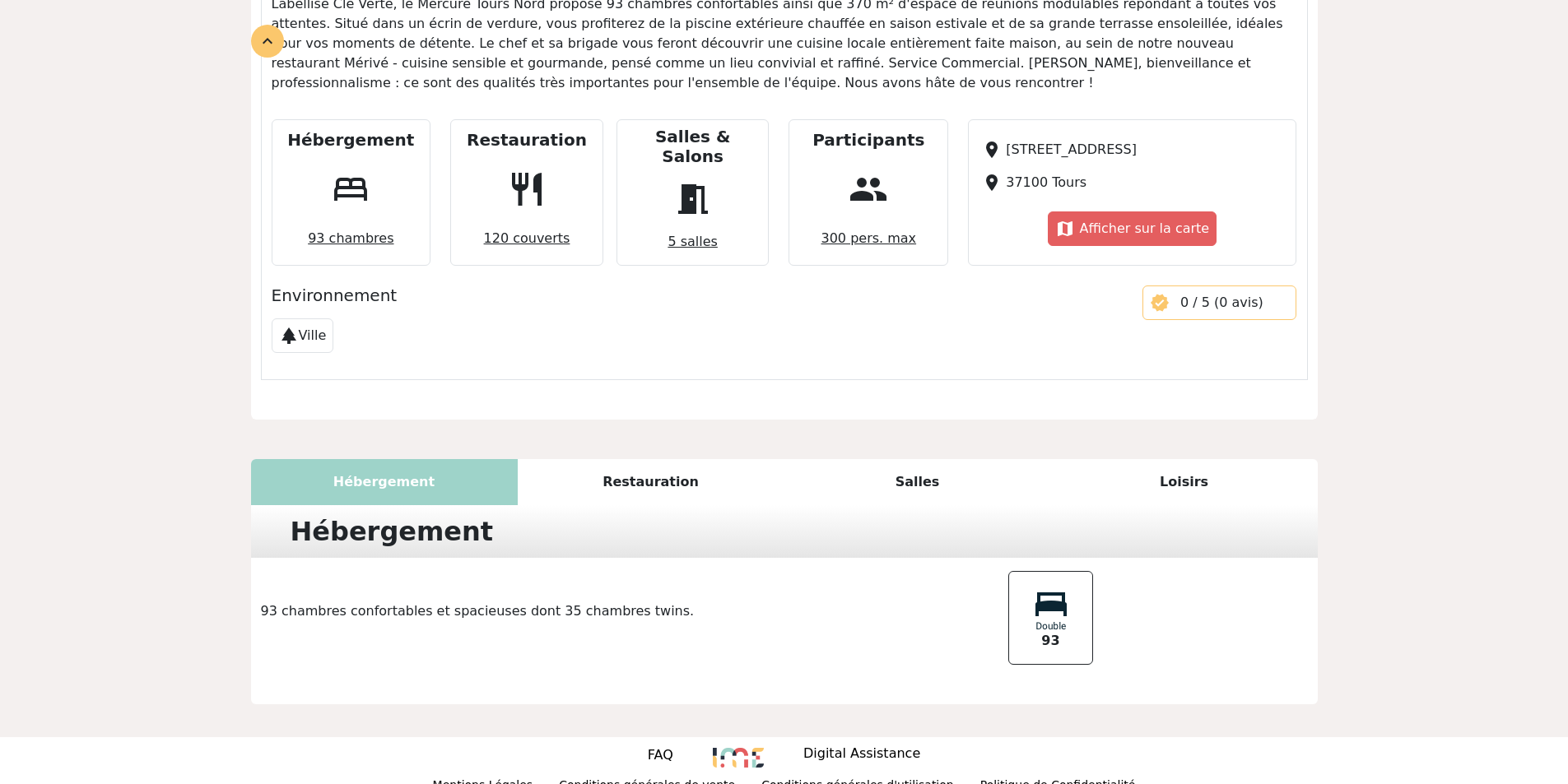
click at [490, 191] on div "Restauration restaurant 120 couverts" at bounding box center [527, 193] width 153 height 147
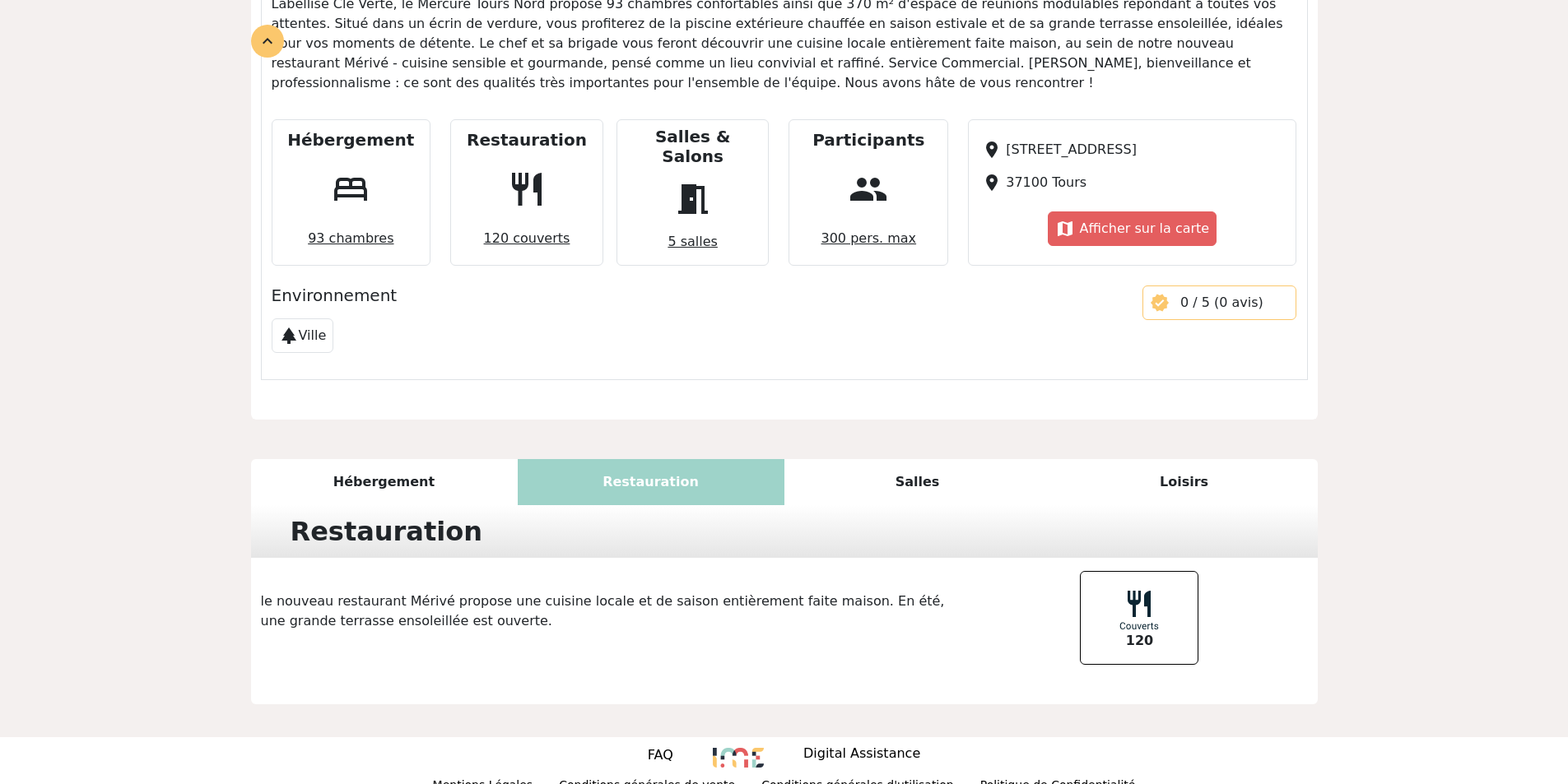
click at [717, 182] on span "meeting_room" at bounding box center [692, 199] width 53 height 53
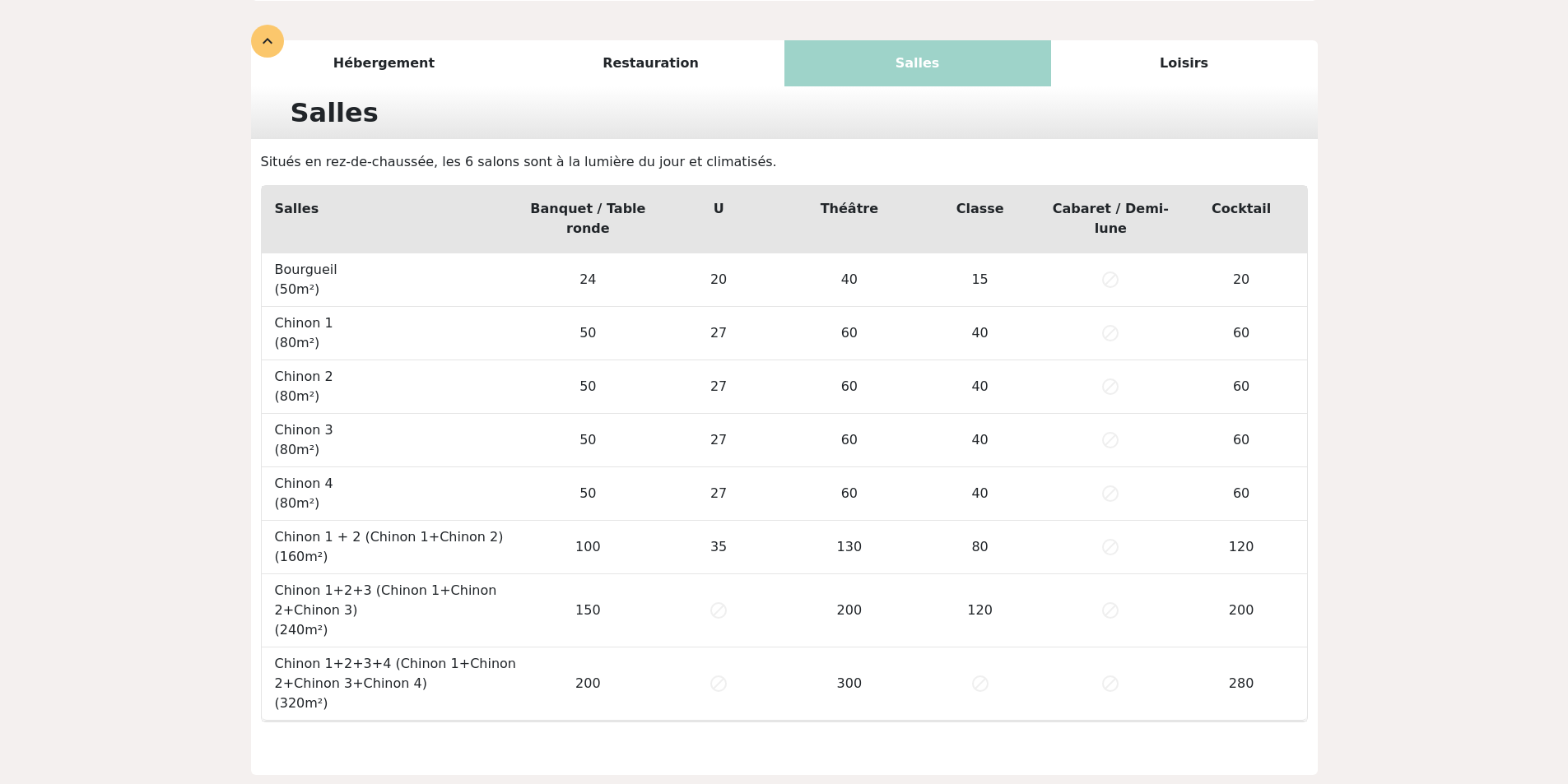
scroll to position [1055, 0]
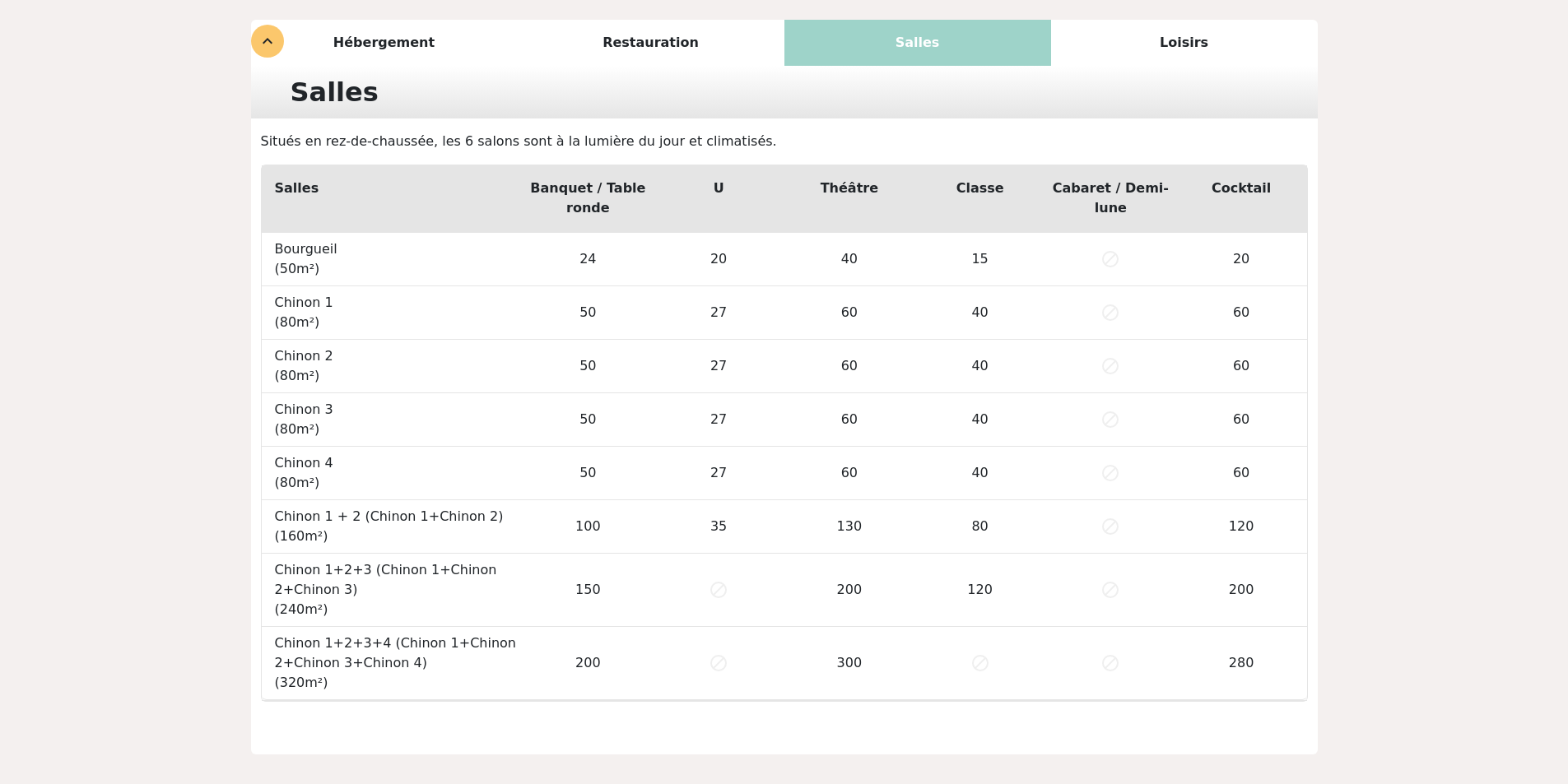
click at [1191, 31] on div "Loisirs" at bounding box center [1184, 43] width 267 height 46
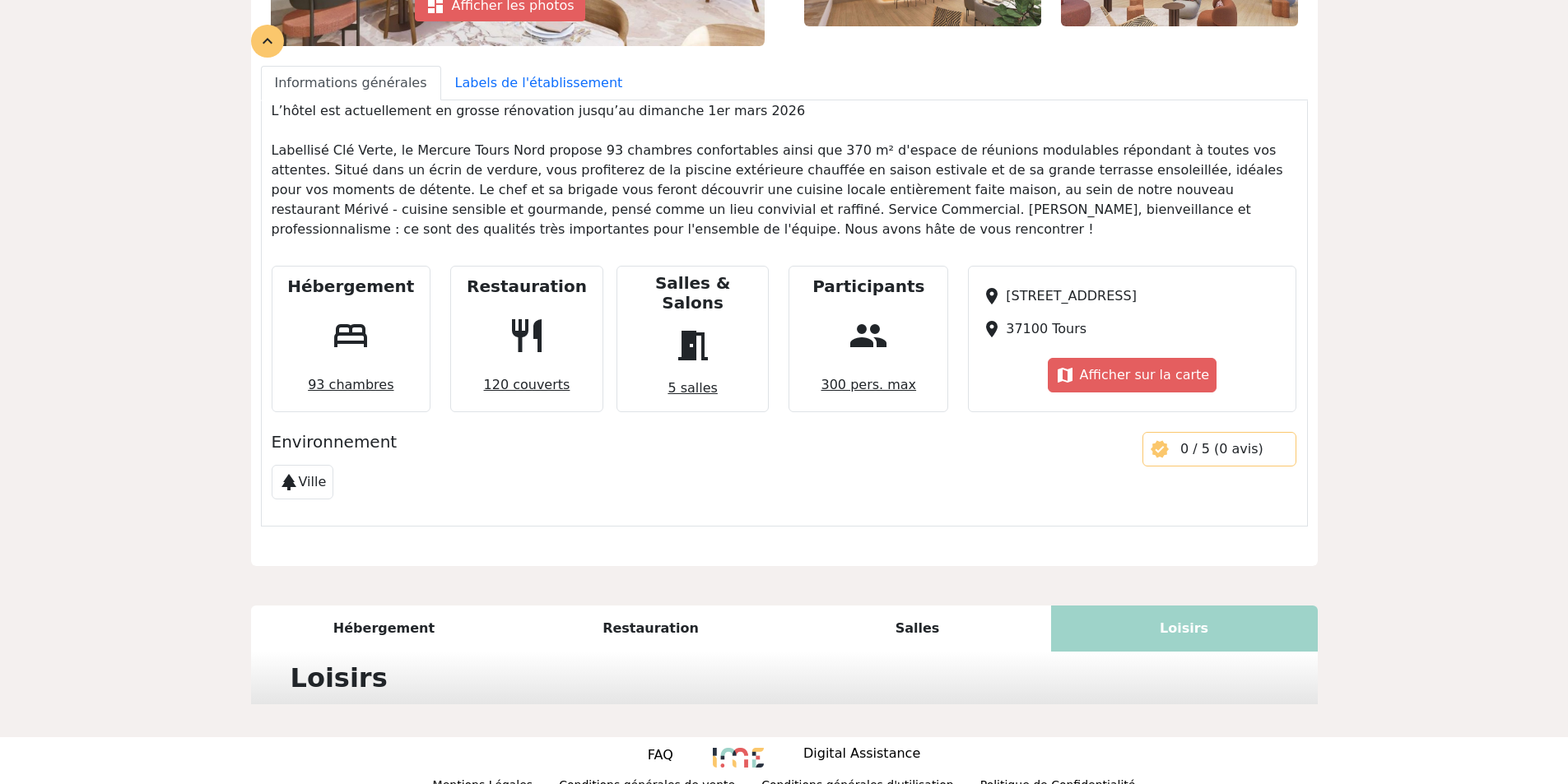
scroll to position [622, 0]
